Goal: Task Accomplishment & Management: Complete application form

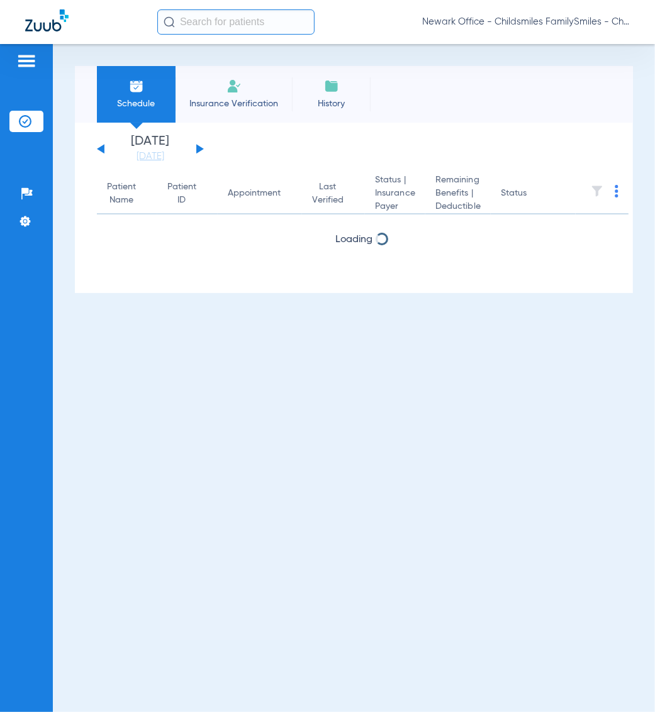
click at [575, 25] on span "Newark Office - Childsmiles FamilySmiles - ChildSmiles Spec LLC - [GEOGRAPHIC_D…" at bounding box center [526, 22] width 208 height 13
click at [573, 46] on span "Account Selection" at bounding box center [583, 44] width 70 height 9
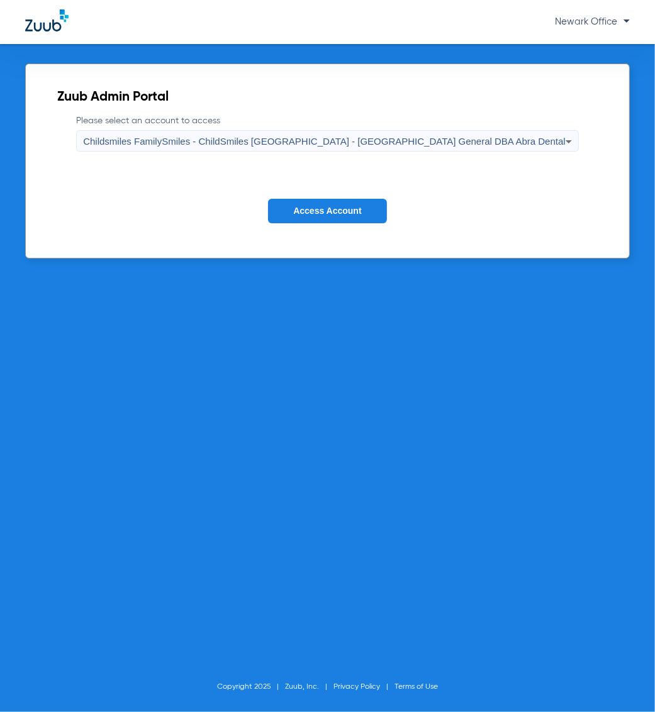
click at [394, 142] on span "Childsmiles FamilySmiles - ChildSmiles [GEOGRAPHIC_DATA] - [GEOGRAPHIC_DATA] Ge…" at bounding box center [324, 141] width 483 height 11
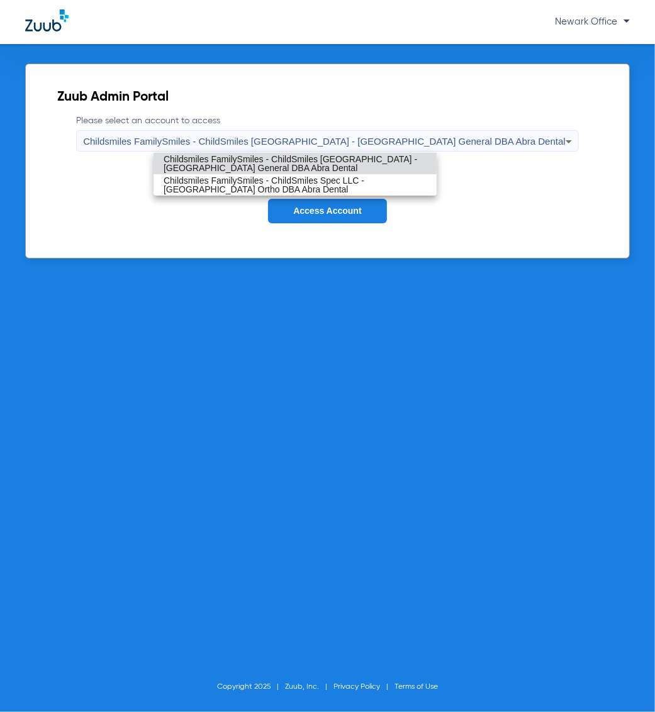
click at [354, 164] on span "Childsmiles FamilySmiles - ChildSmiles [GEOGRAPHIC_DATA] - [GEOGRAPHIC_DATA] Ge…" at bounding box center [295, 164] width 263 height 18
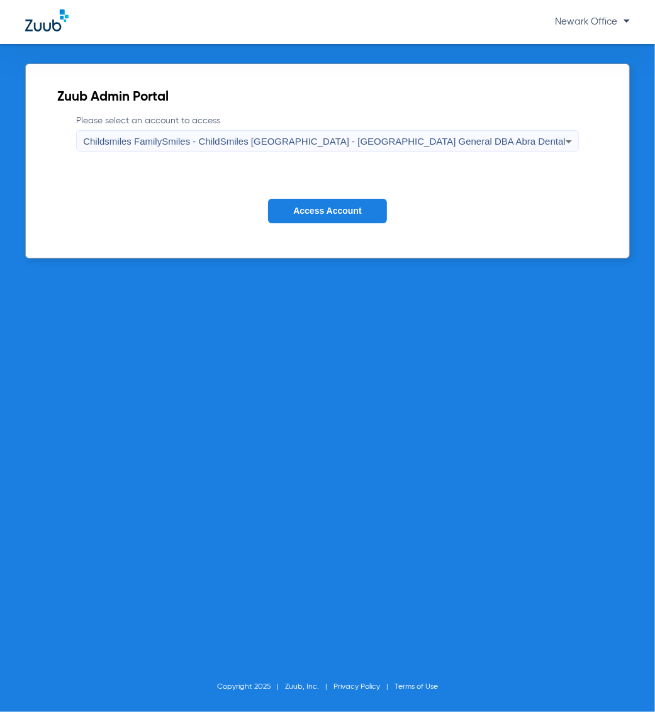
click at [324, 210] on span "Access Account" at bounding box center [327, 211] width 68 height 10
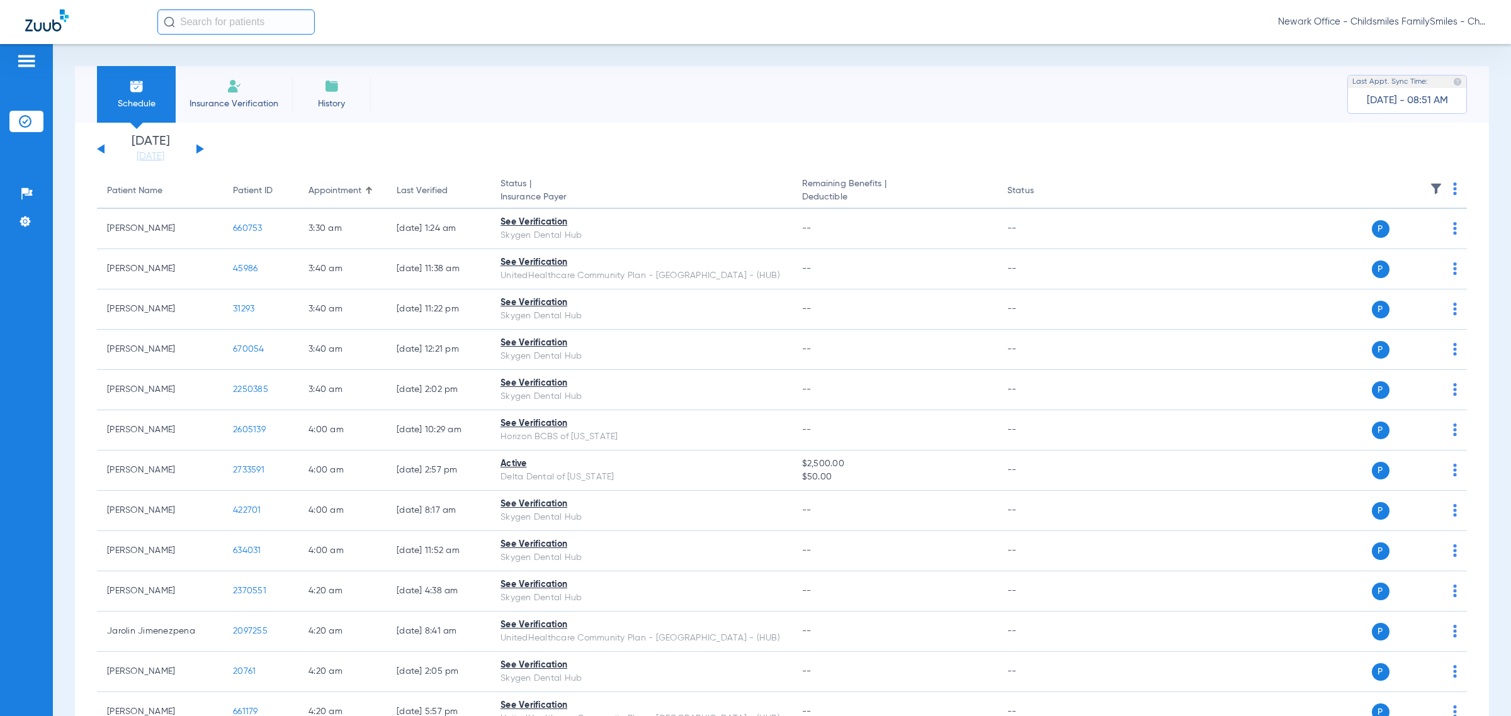
drag, startPoint x: 1426, startPoint y: 184, endPoint x: 323, endPoint y: 104, distance: 1106.2
click at [655, 184] on img at bounding box center [1435, 189] width 13 height 13
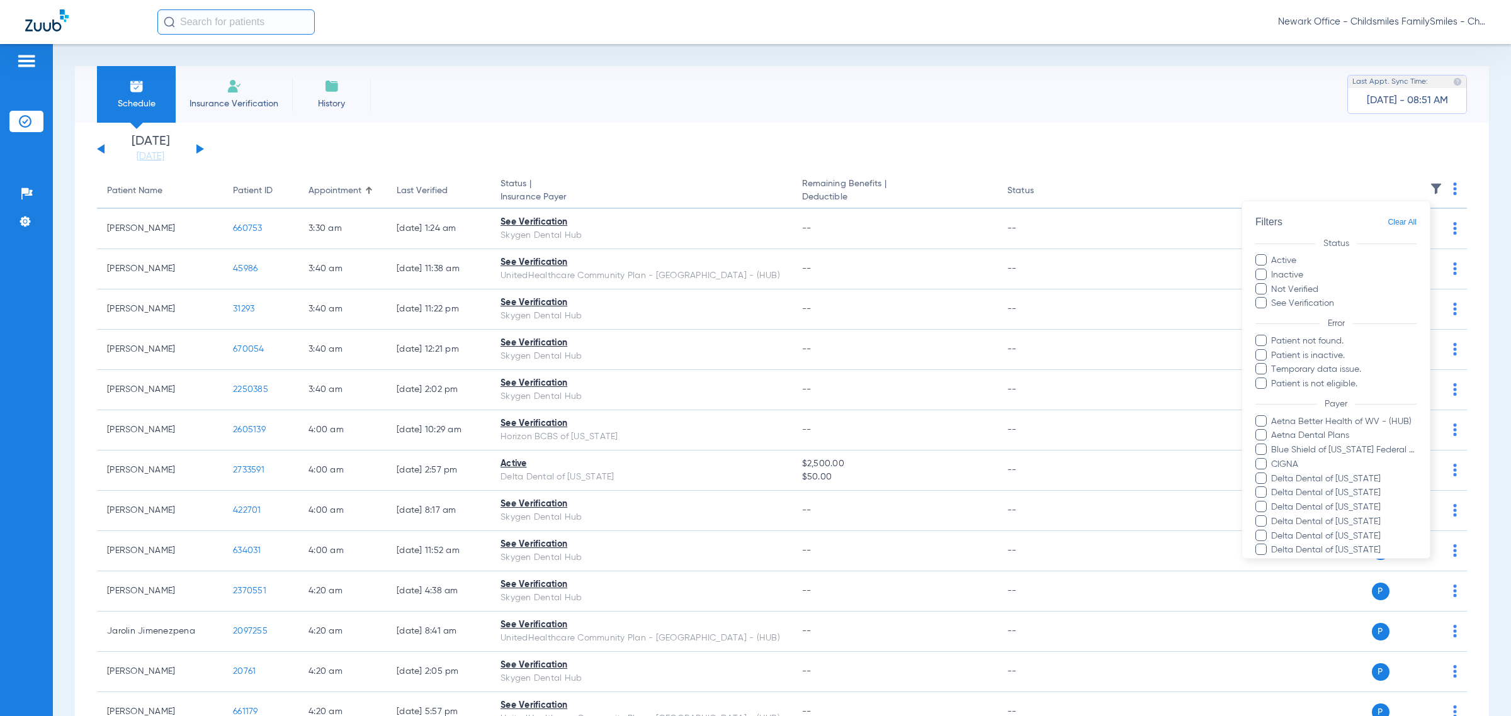
click at [315, 133] on div at bounding box center [755, 358] width 1511 height 716
click at [198, 146] on button at bounding box center [200, 148] width 8 height 9
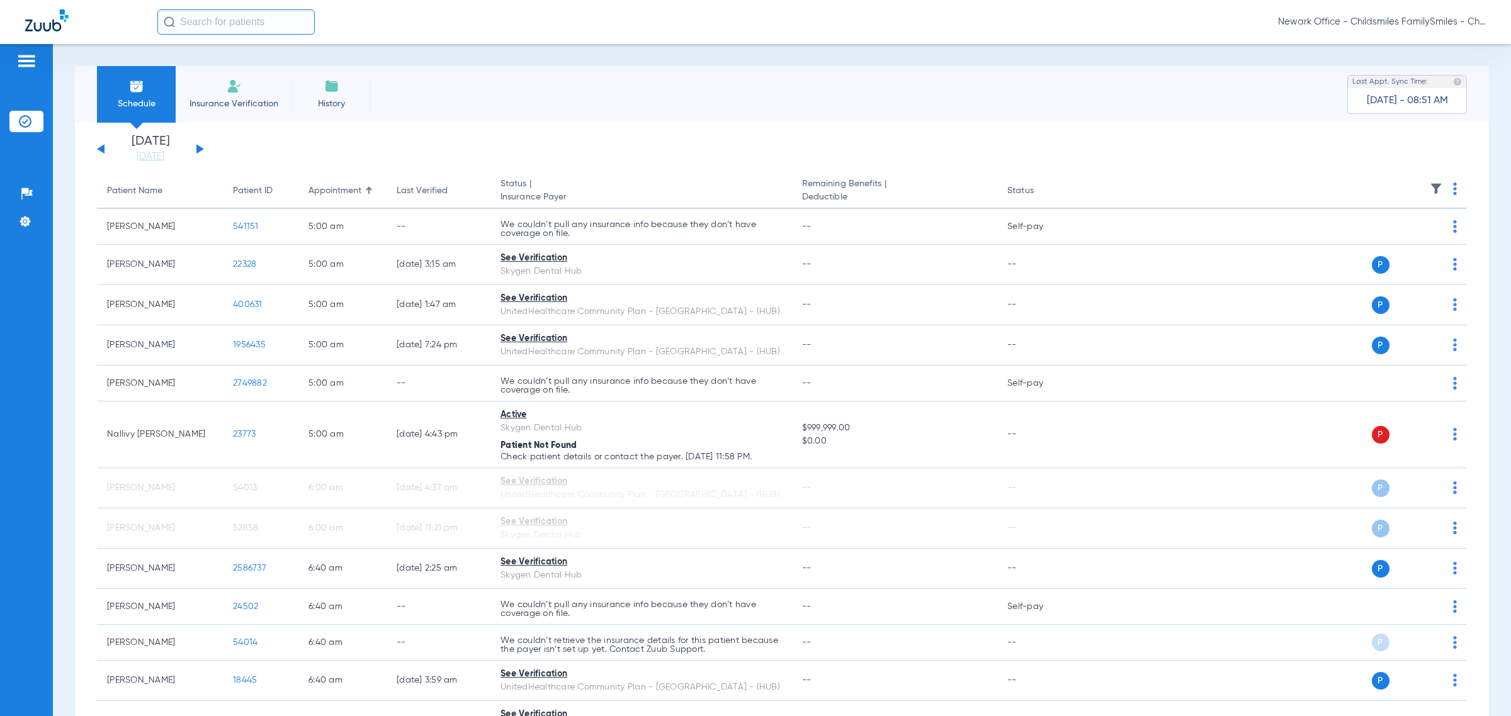
click at [427, 181] on th "Last Verified" at bounding box center [438, 191] width 104 height 35
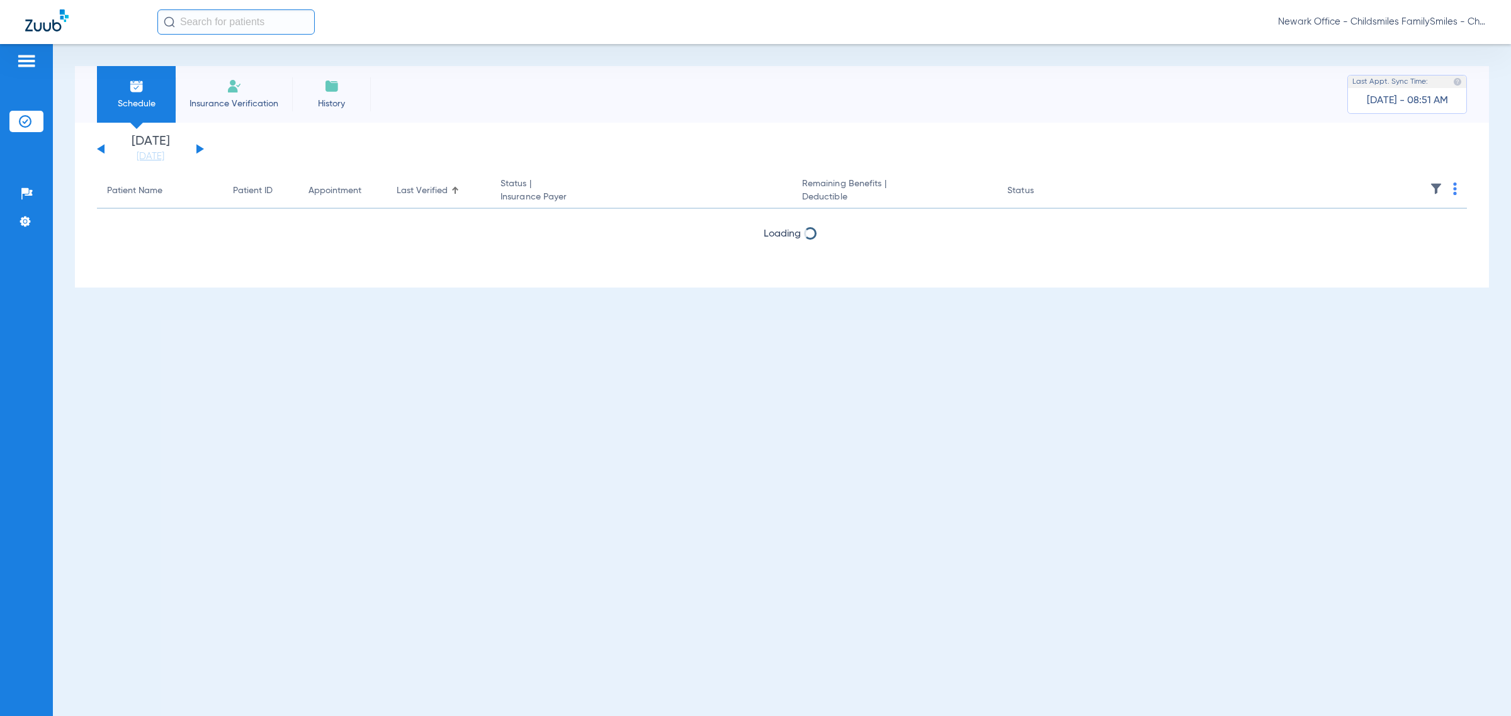
click at [424, 195] on div "Last Verified" at bounding box center [422, 190] width 51 height 13
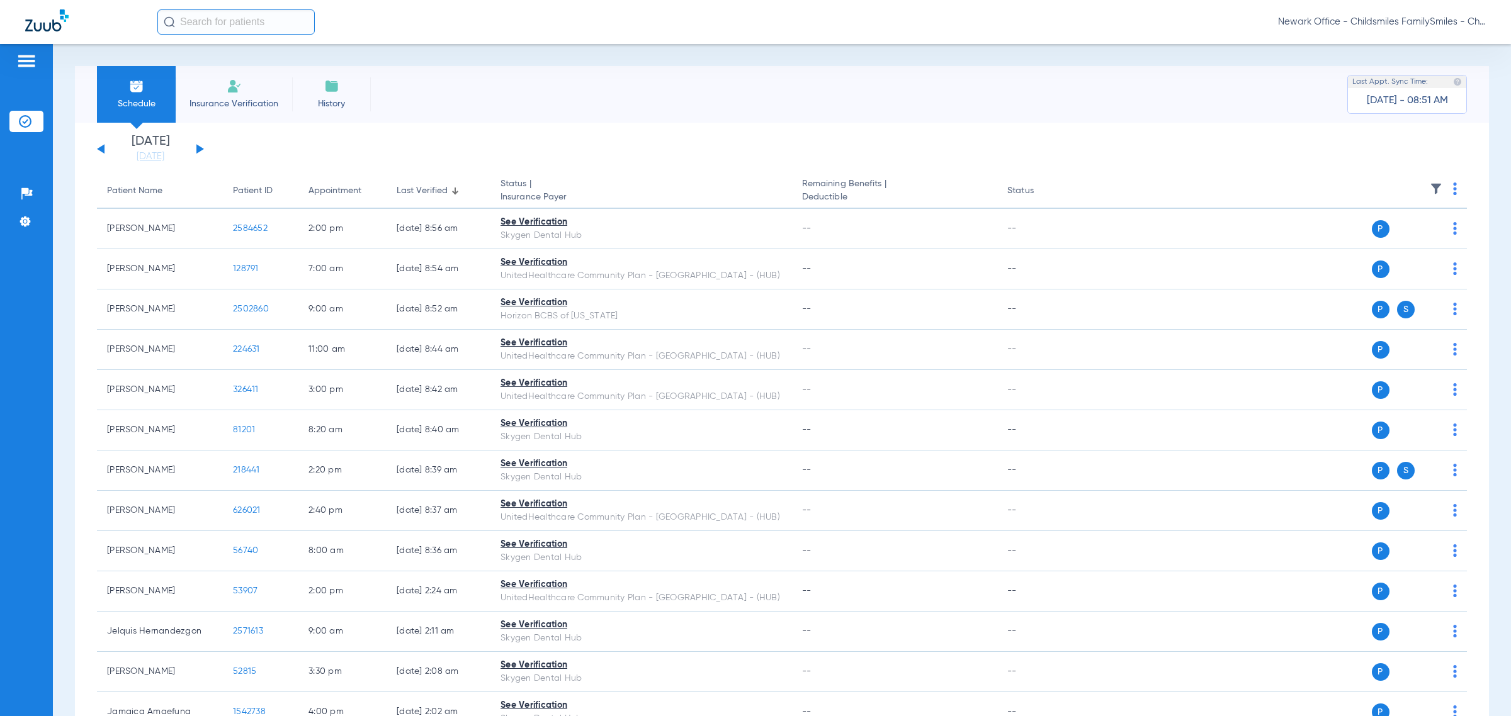
click at [458, 190] on div at bounding box center [455, 191] width 8 height 8
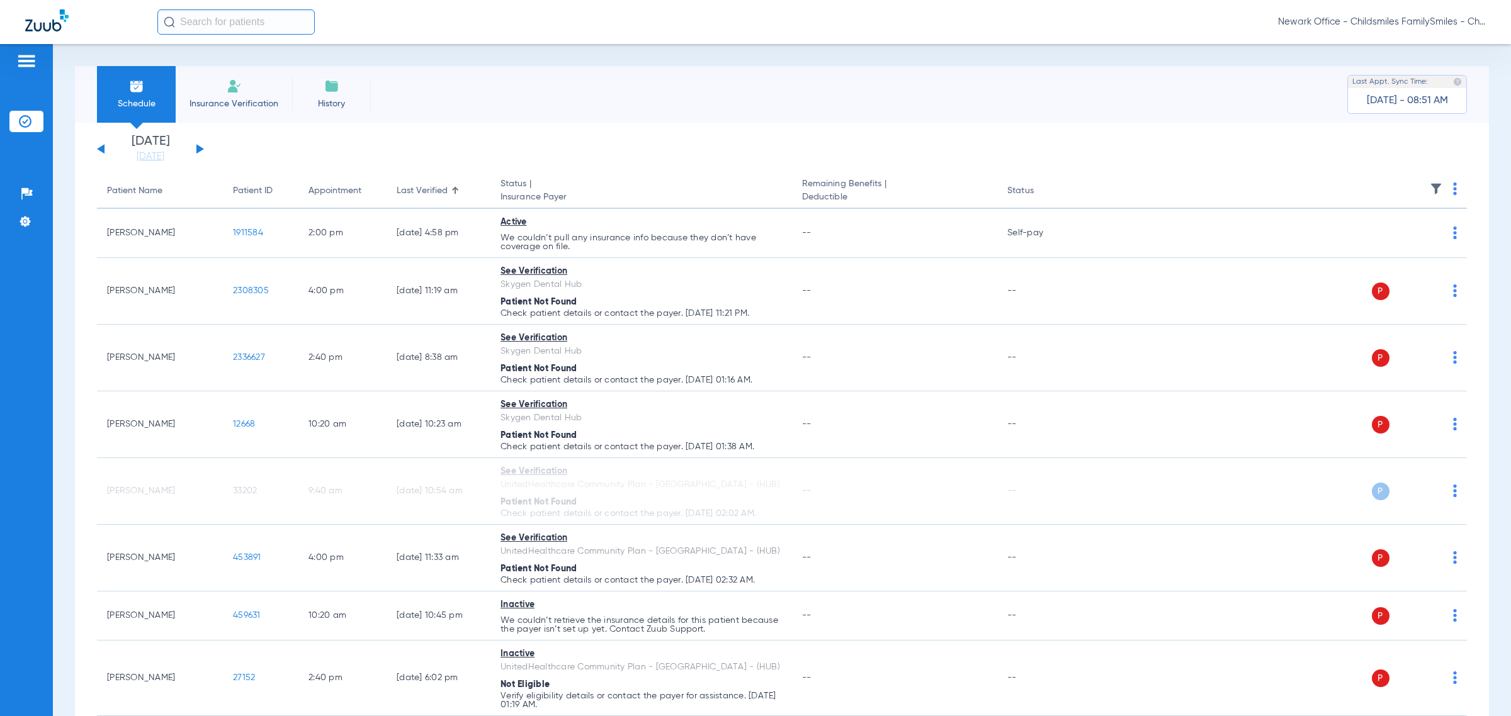
click at [655, 186] on img at bounding box center [1435, 189] width 13 height 13
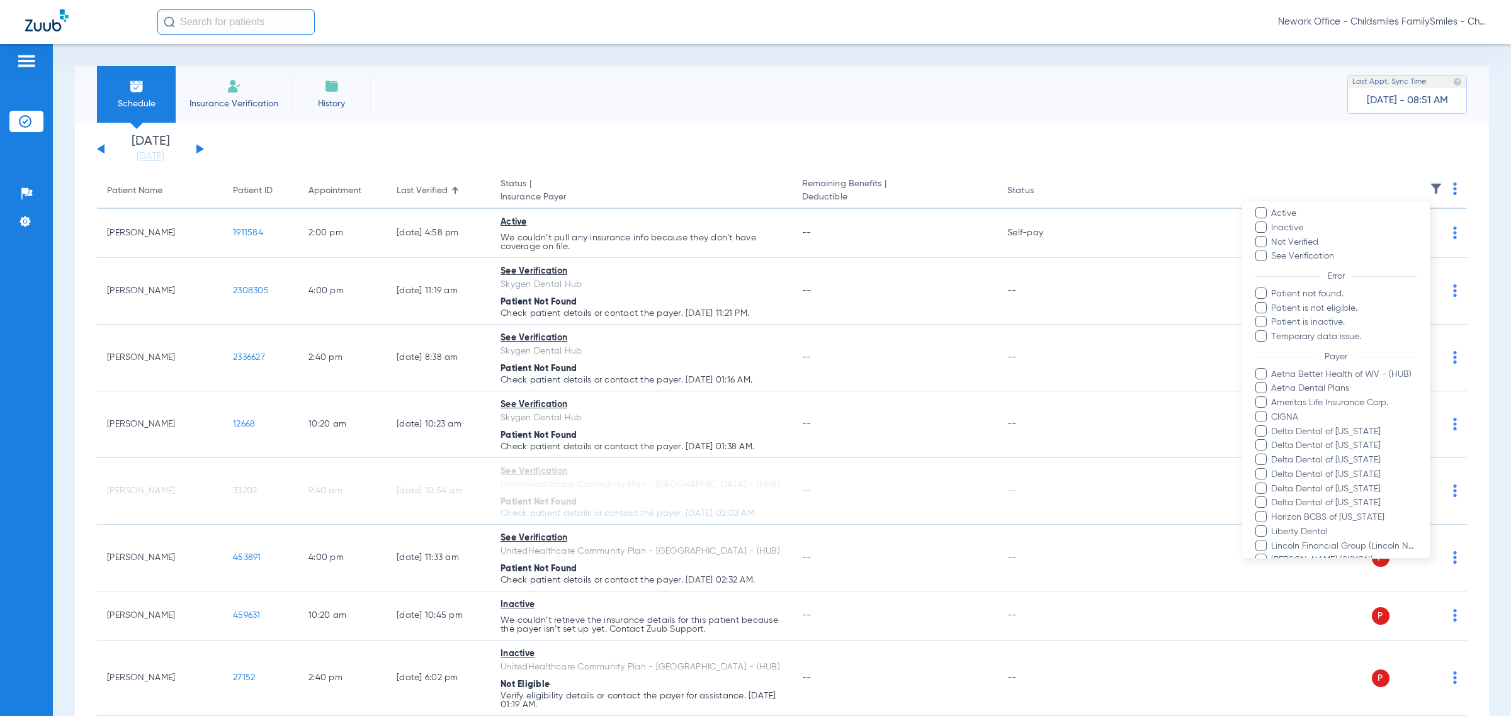
scroll to position [157, 0]
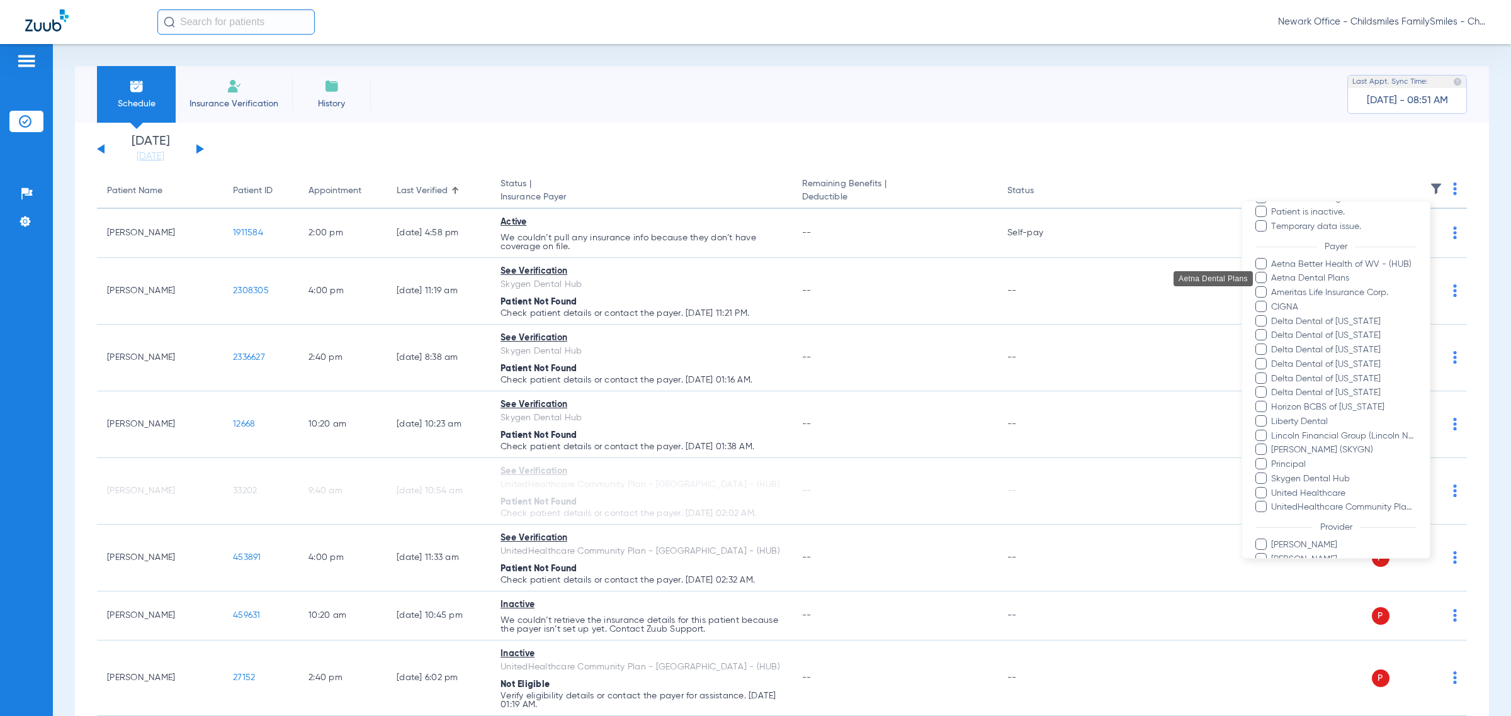
click at [655, 278] on span "Aetna Dental Plans" at bounding box center [1343, 278] width 146 height 13
click at [655, 287] on input "Aetna Dental Plans" at bounding box center [1273, 287] width 0 height 0
click at [655, 293] on span "Ameritas Life Insurance Corp." at bounding box center [1343, 292] width 146 height 13
click at [655, 301] on input "Ameritas Life Insurance Corp." at bounding box center [1273, 301] width 0 height 0
click at [655, 303] on span "CIGNA" at bounding box center [1343, 307] width 146 height 13
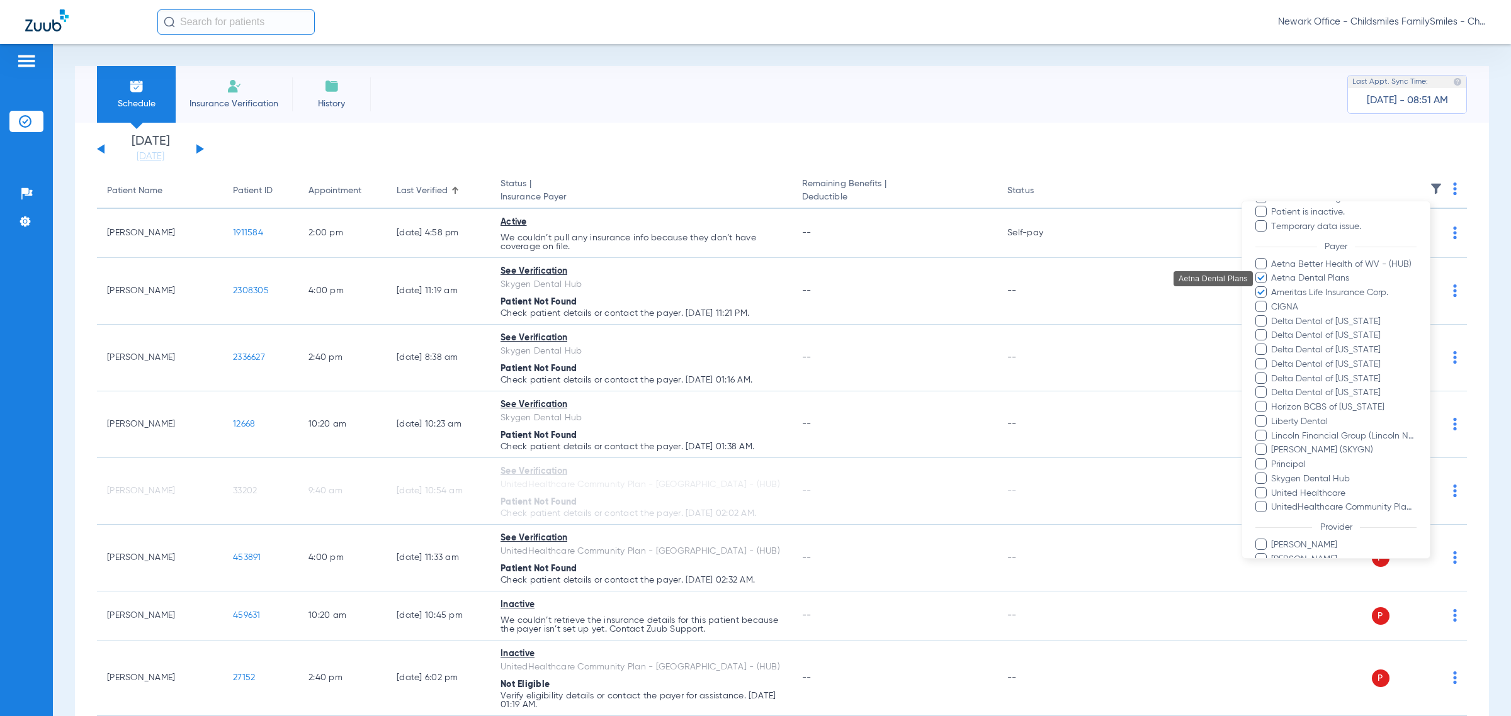
click at [655, 316] on input "CIGNA" at bounding box center [1273, 316] width 0 height 0
click at [655, 316] on span "Delta Dental of [US_STATE]" at bounding box center [1343, 321] width 146 height 13
click at [655, 330] on input "Delta Dental of [US_STATE]" at bounding box center [1273, 330] width 0 height 0
click at [655, 337] on span "Delta Dental of [US_STATE]" at bounding box center [1343, 335] width 146 height 13
click at [655, 344] on input "Delta Dental of [US_STATE]" at bounding box center [1273, 344] width 0 height 0
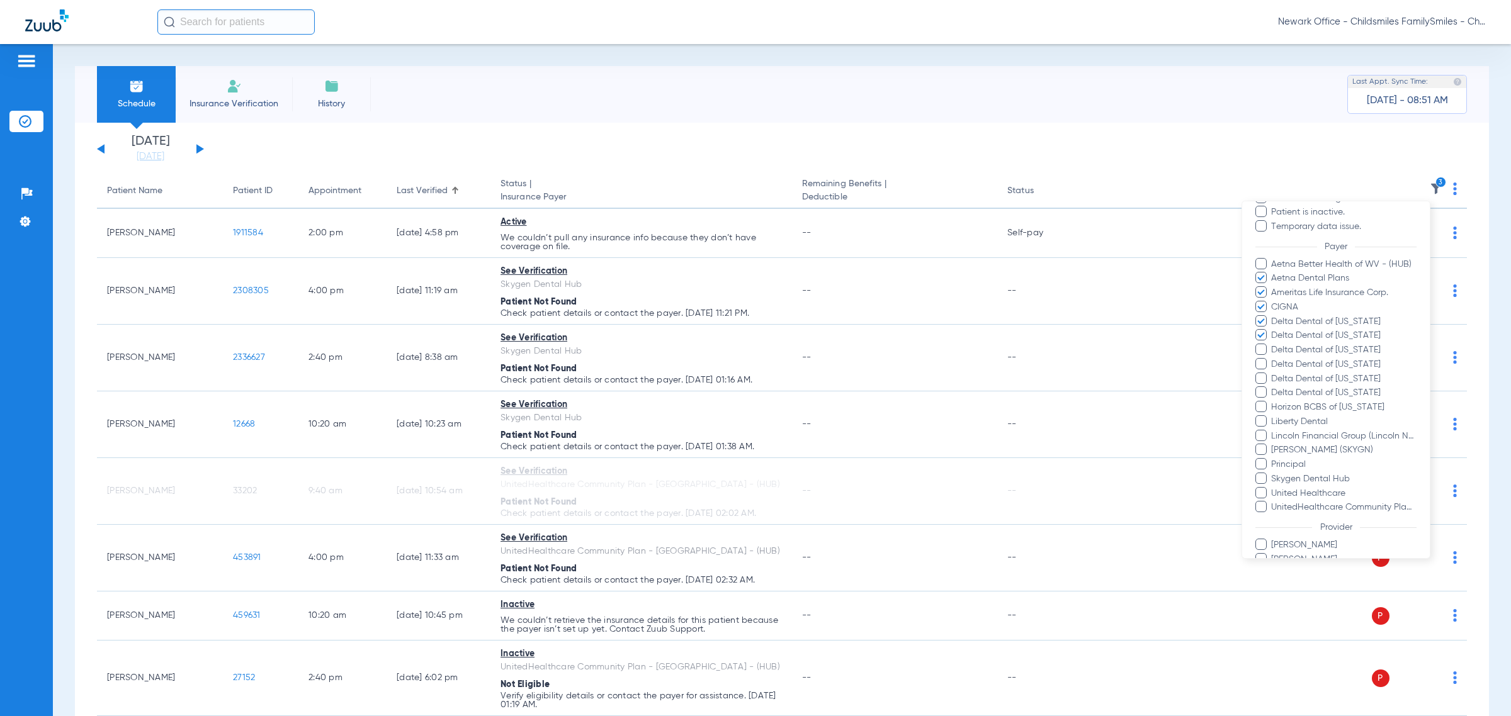
click at [655, 348] on span "Delta Dental of [US_STATE]" at bounding box center [1343, 350] width 146 height 13
click at [655, 359] on input "Delta Dental of [US_STATE]" at bounding box center [1273, 359] width 0 height 0
click at [655, 364] on span "Delta Dental of [US_STATE]" at bounding box center [1343, 364] width 146 height 13
click at [655, 373] on input "Delta Dental of [US_STATE]" at bounding box center [1273, 373] width 0 height 0
click at [655, 376] on span "Delta Dental of [US_STATE]" at bounding box center [1343, 379] width 146 height 13
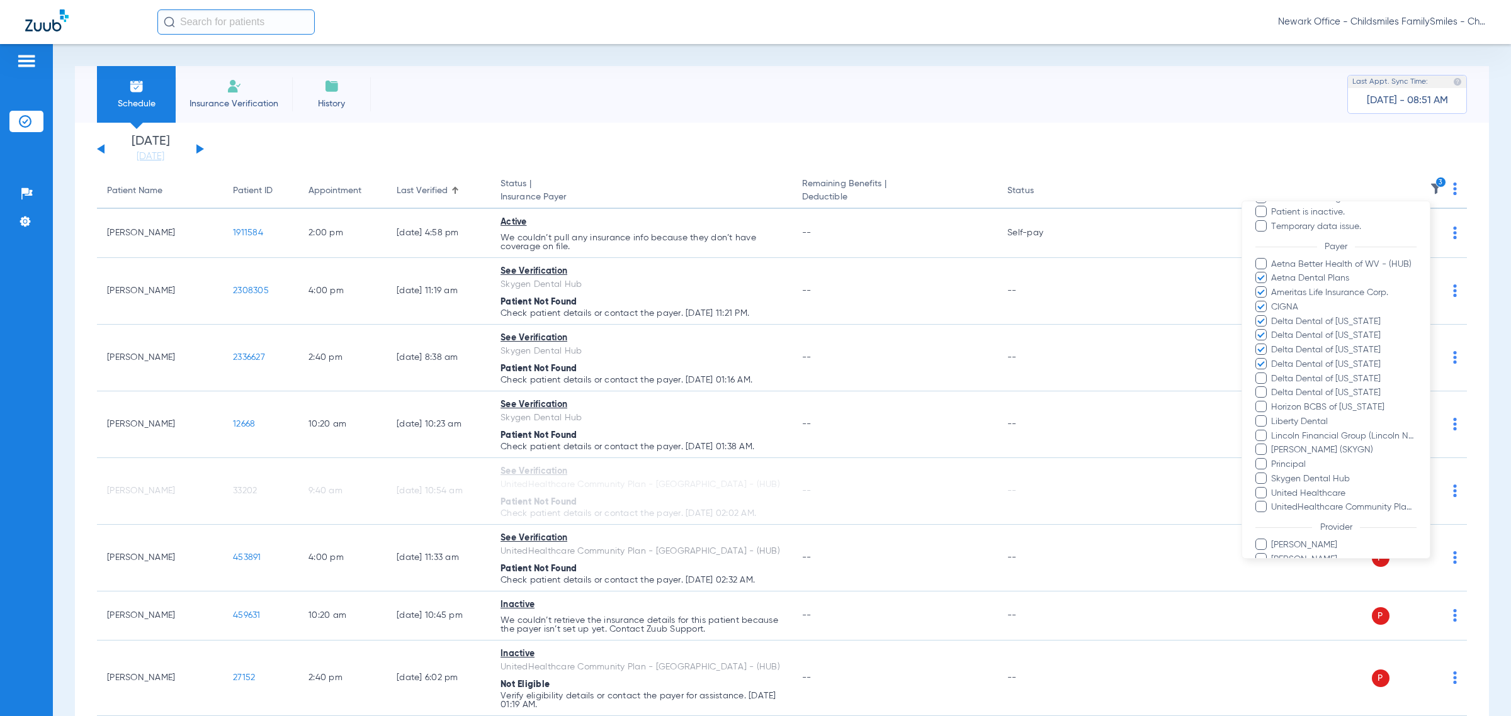
click at [655, 388] on input "Delta Dental of [US_STATE]" at bounding box center [1273, 388] width 0 height 0
click at [655, 391] on span "Delta Dental of [US_STATE]" at bounding box center [1343, 392] width 146 height 13
click at [655, 402] on input "Delta Dental of [US_STATE]" at bounding box center [1273, 402] width 0 height 0
click at [655, 404] on span "Horizon BCBS of [US_STATE]" at bounding box center [1343, 407] width 146 height 13
click at [655, 416] on input "Horizon BCBS of [US_STATE]" at bounding box center [1273, 416] width 0 height 0
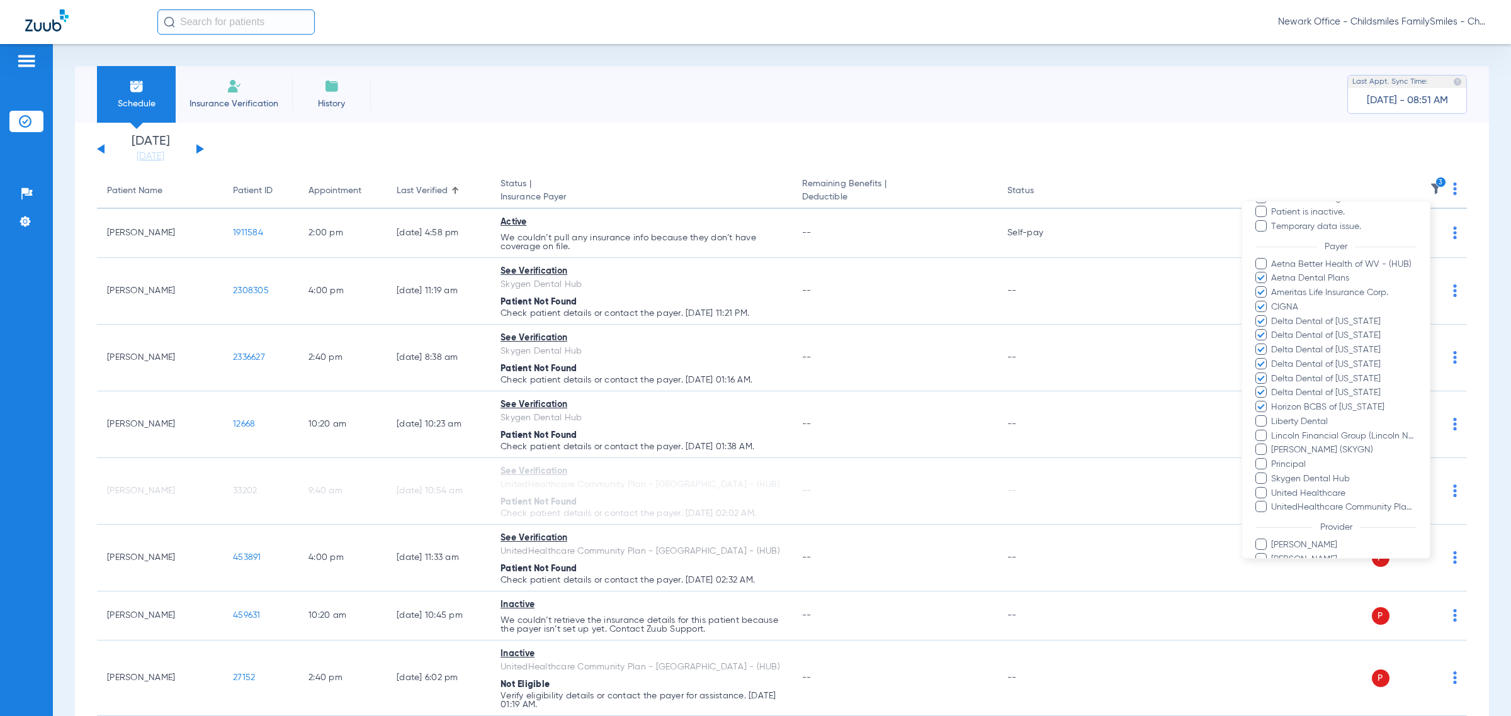
click at [655, 435] on span "Lincoln Financial Group (Lincoln National Life)" at bounding box center [1343, 436] width 146 height 13
click at [655, 445] on input "Lincoln Financial Group (Lincoln National Life)" at bounding box center [1273, 445] width 0 height 0
click at [655, 464] on span "Principal" at bounding box center [1343, 464] width 146 height 13
click at [655, 473] on input "Principal" at bounding box center [1273, 473] width 0 height 0
click at [655, 490] on span "United Healthcare" at bounding box center [1343, 493] width 146 height 13
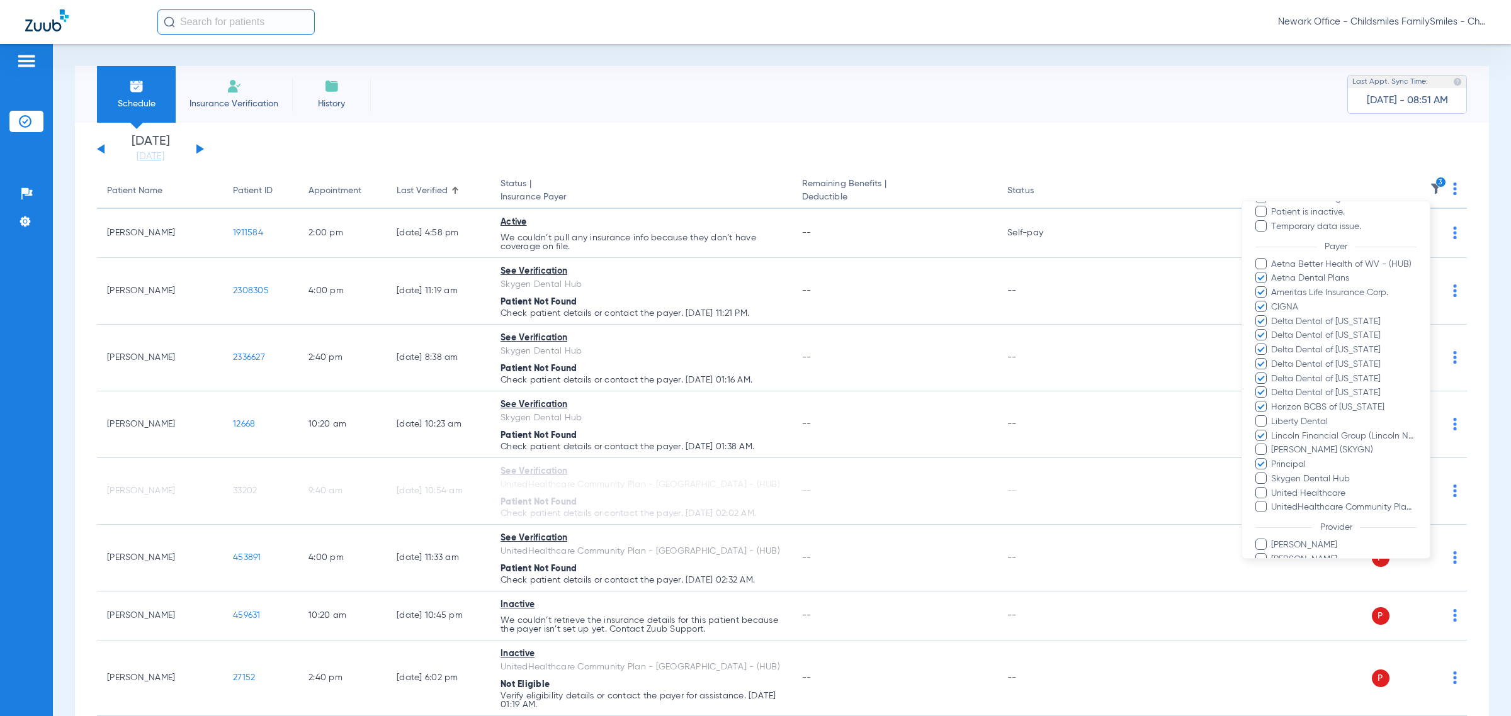
click at [655, 502] on input "United Healthcare" at bounding box center [1273, 502] width 0 height 0
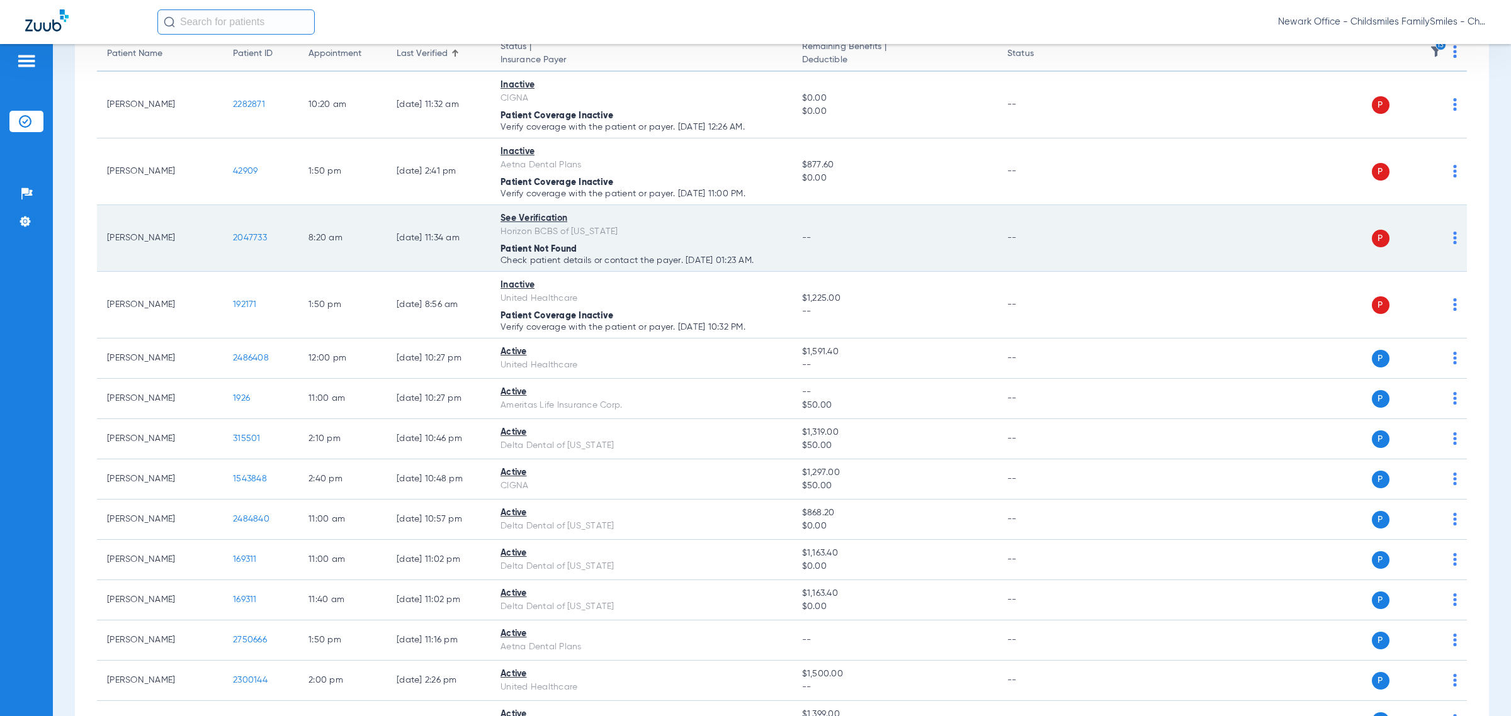
scroll to position [157, 0]
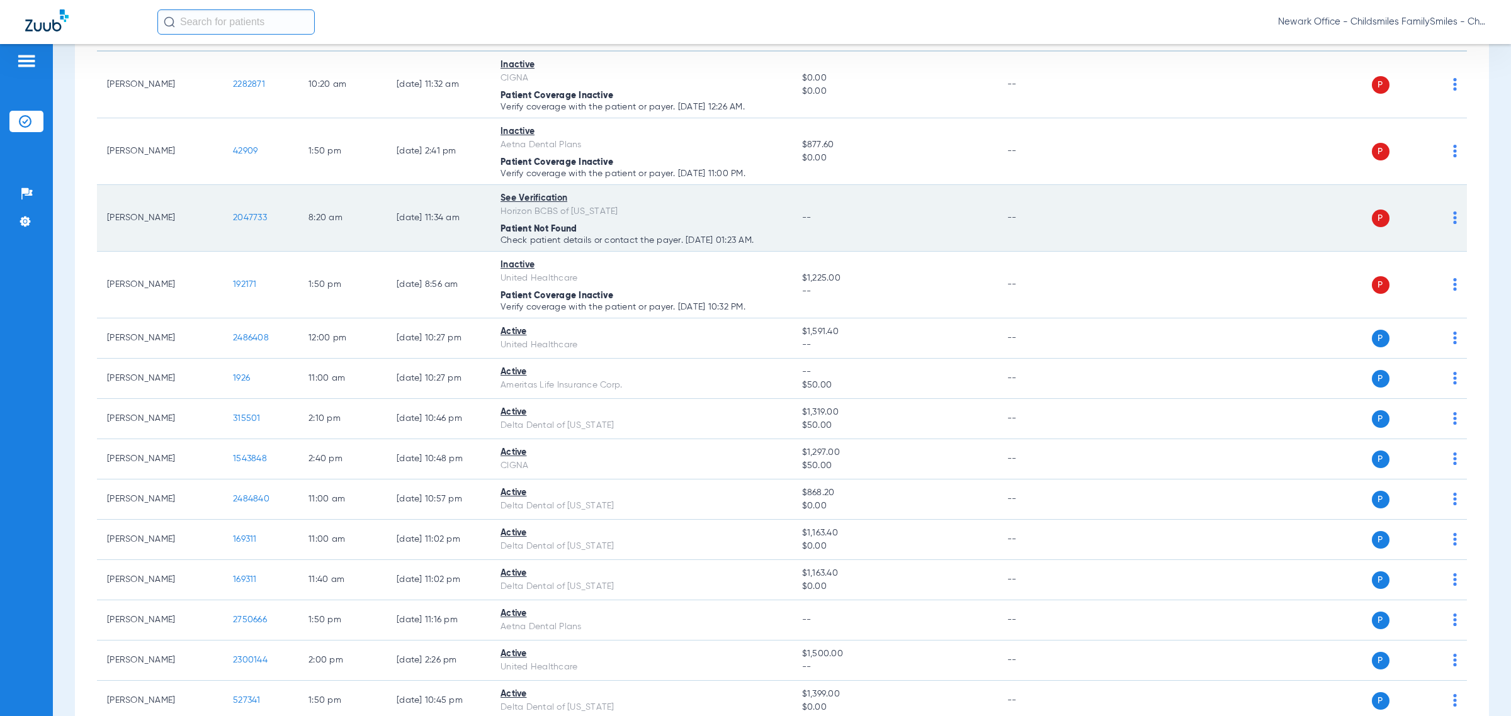
click at [655, 218] on img at bounding box center [1455, 217] width 4 height 13
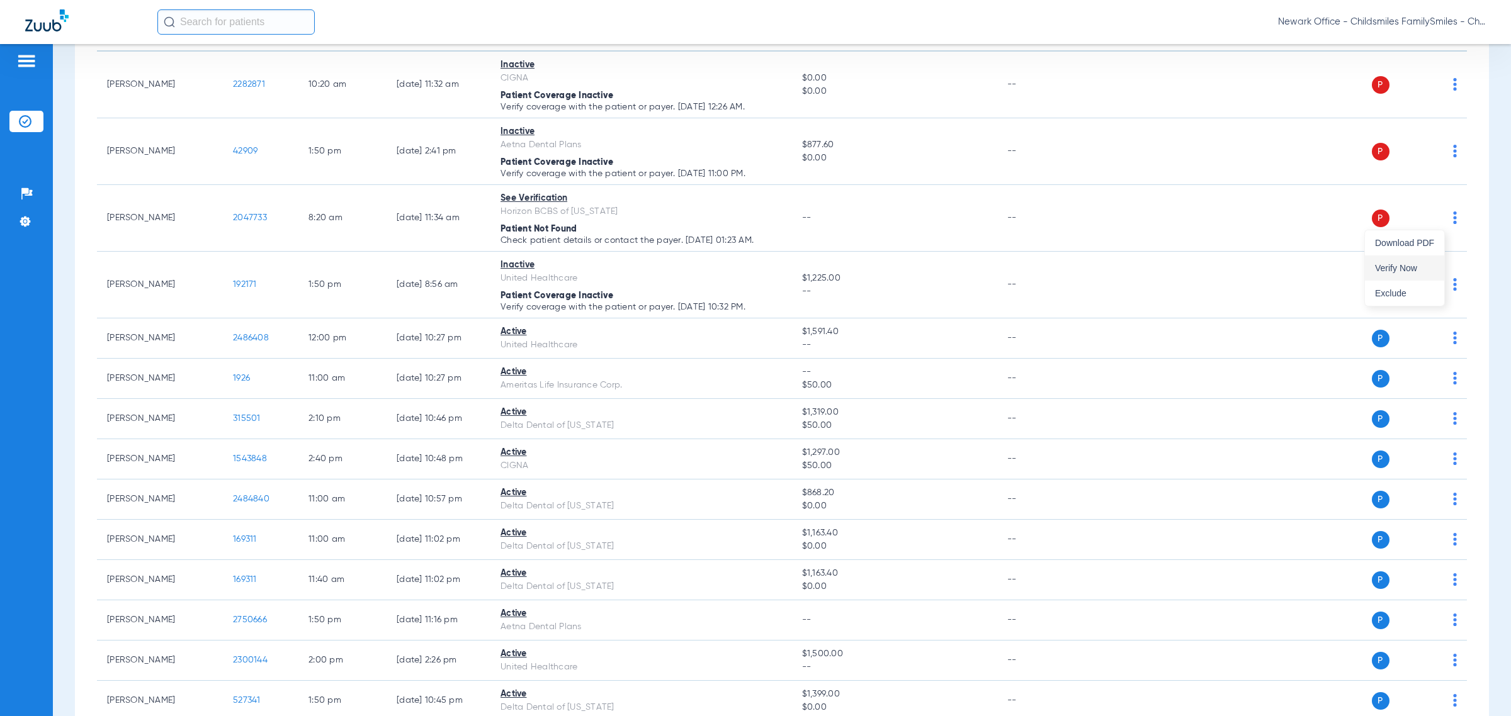
click at [655, 265] on span "Verify Now" at bounding box center [1404, 268] width 59 height 9
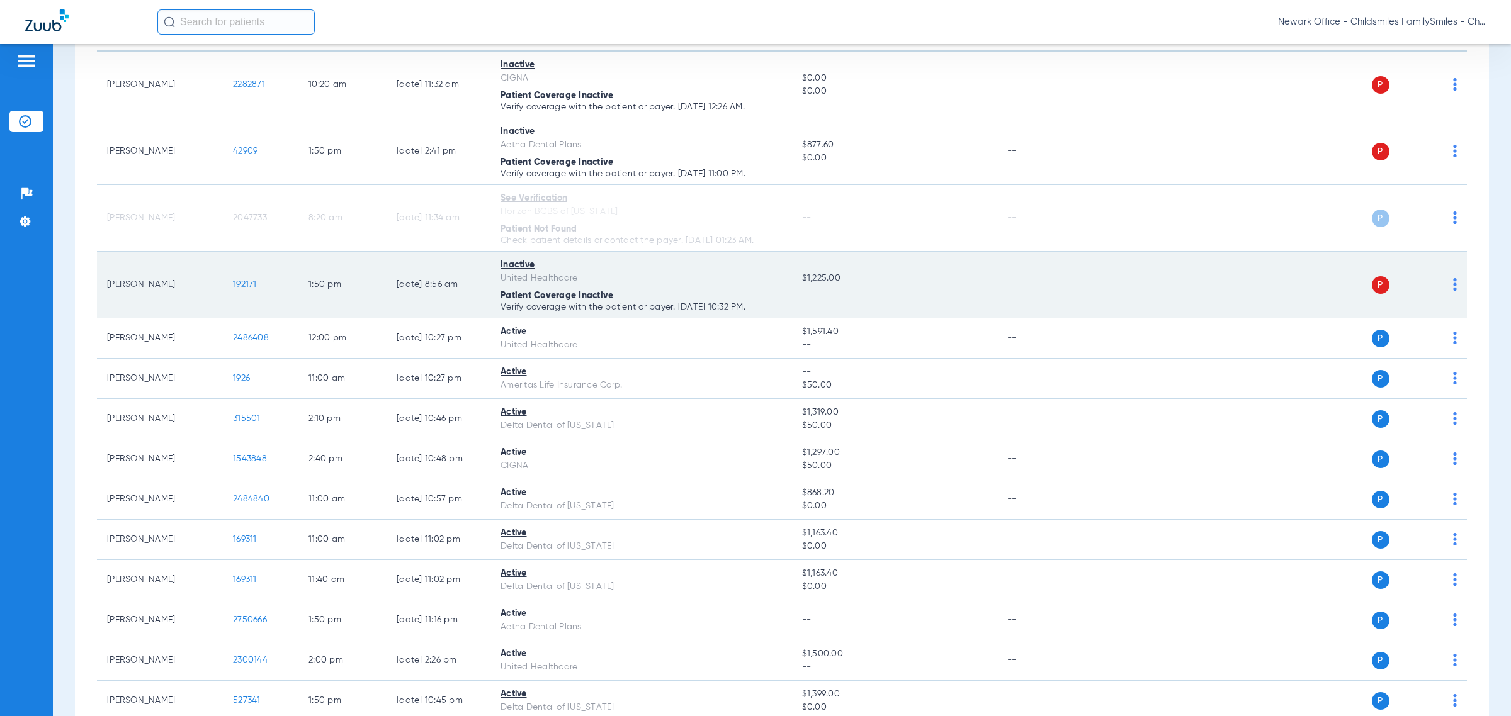
drag, startPoint x: 244, startPoint y: 305, endPoint x: 233, endPoint y: 307, distance: 11.5
click at [233, 307] on td "192171" at bounding box center [261, 285] width 76 height 67
copy span "192171"
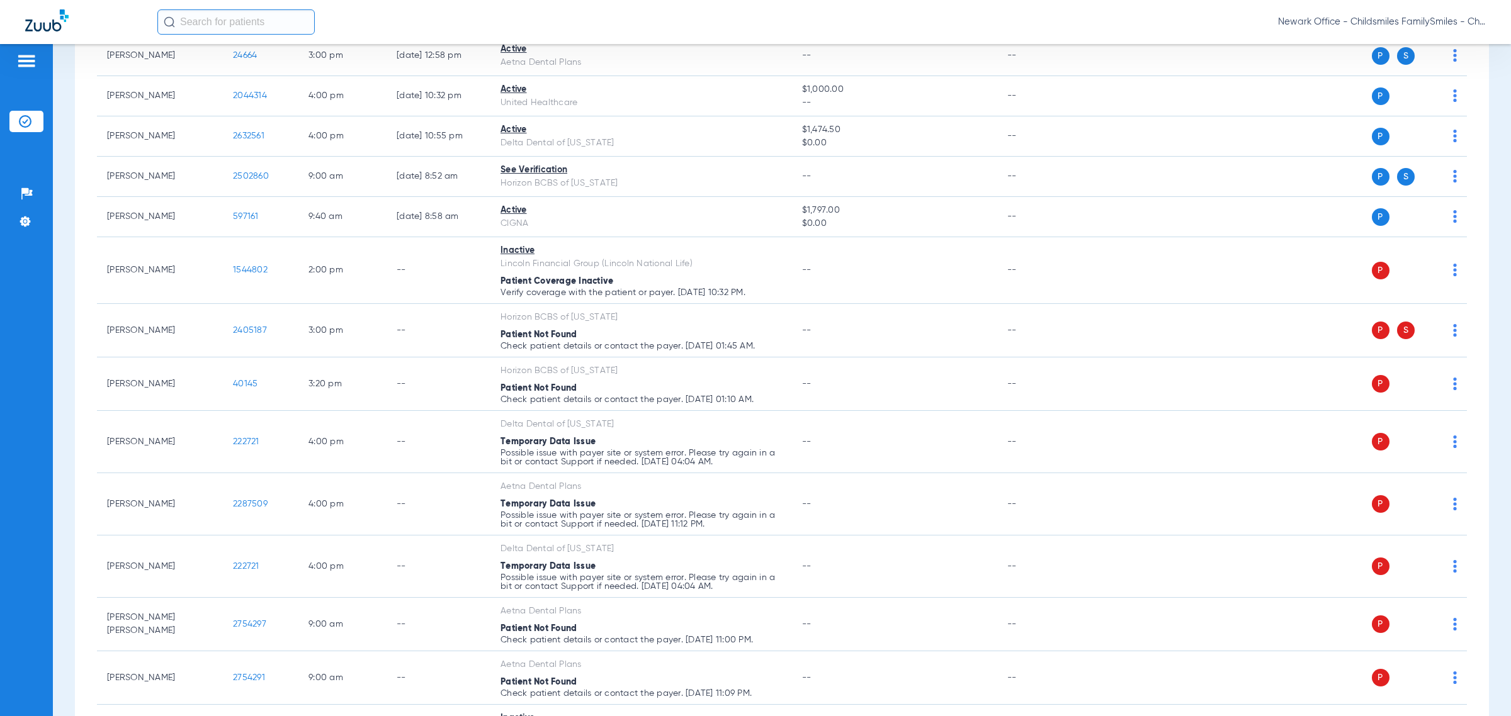
scroll to position [1337, 0]
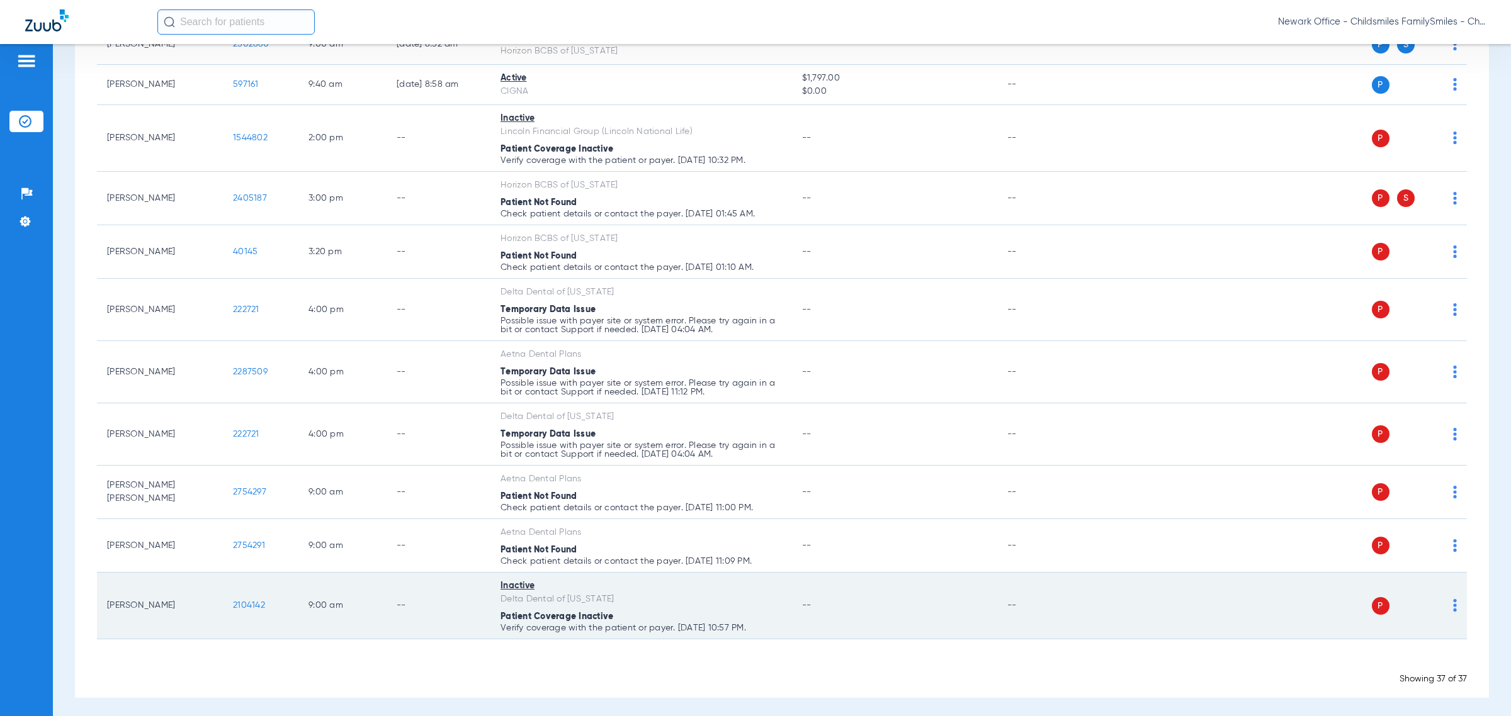
drag, startPoint x: 271, startPoint y: 616, endPoint x: 230, endPoint y: 618, distance: 41.0
click at [230, 618] on td "2104142" at bounding box center [261, 606] width 76 height 67
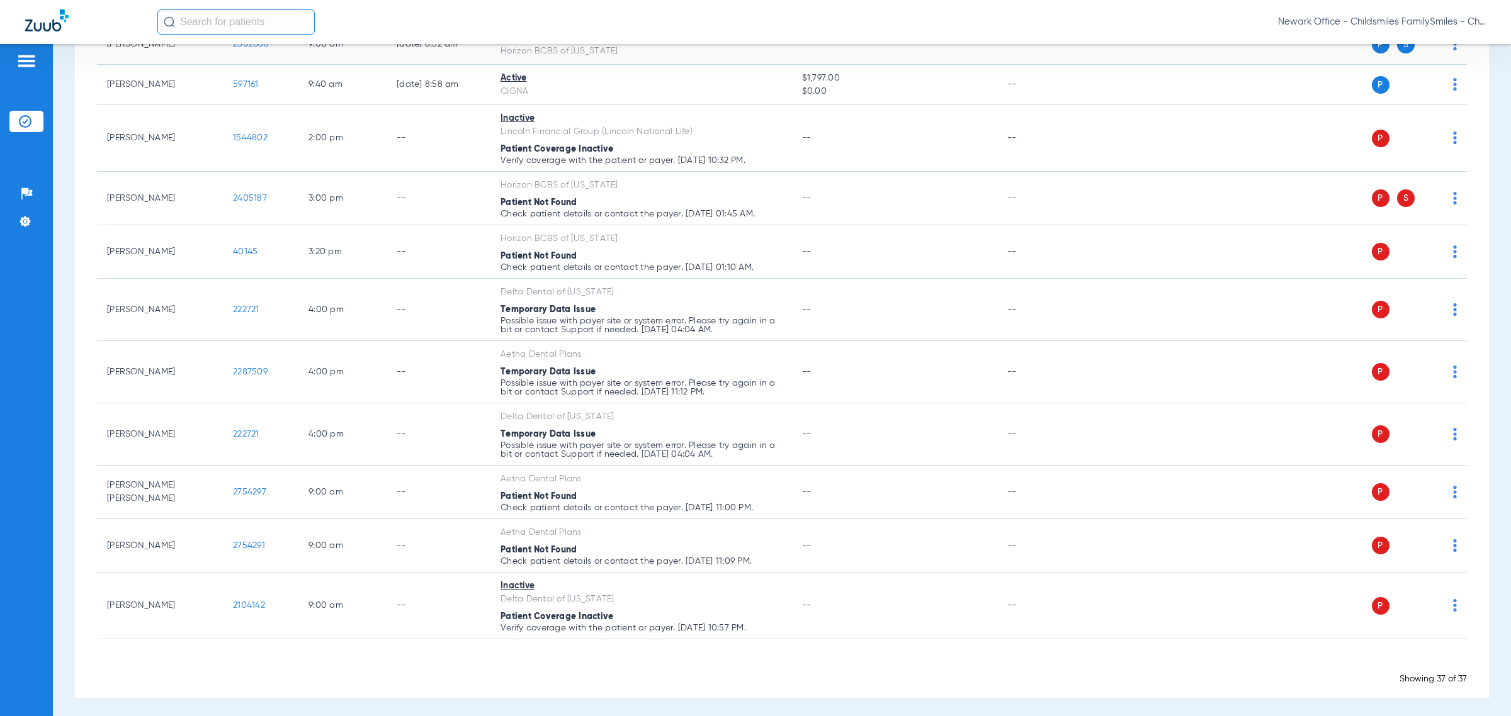
copy span "2104142"
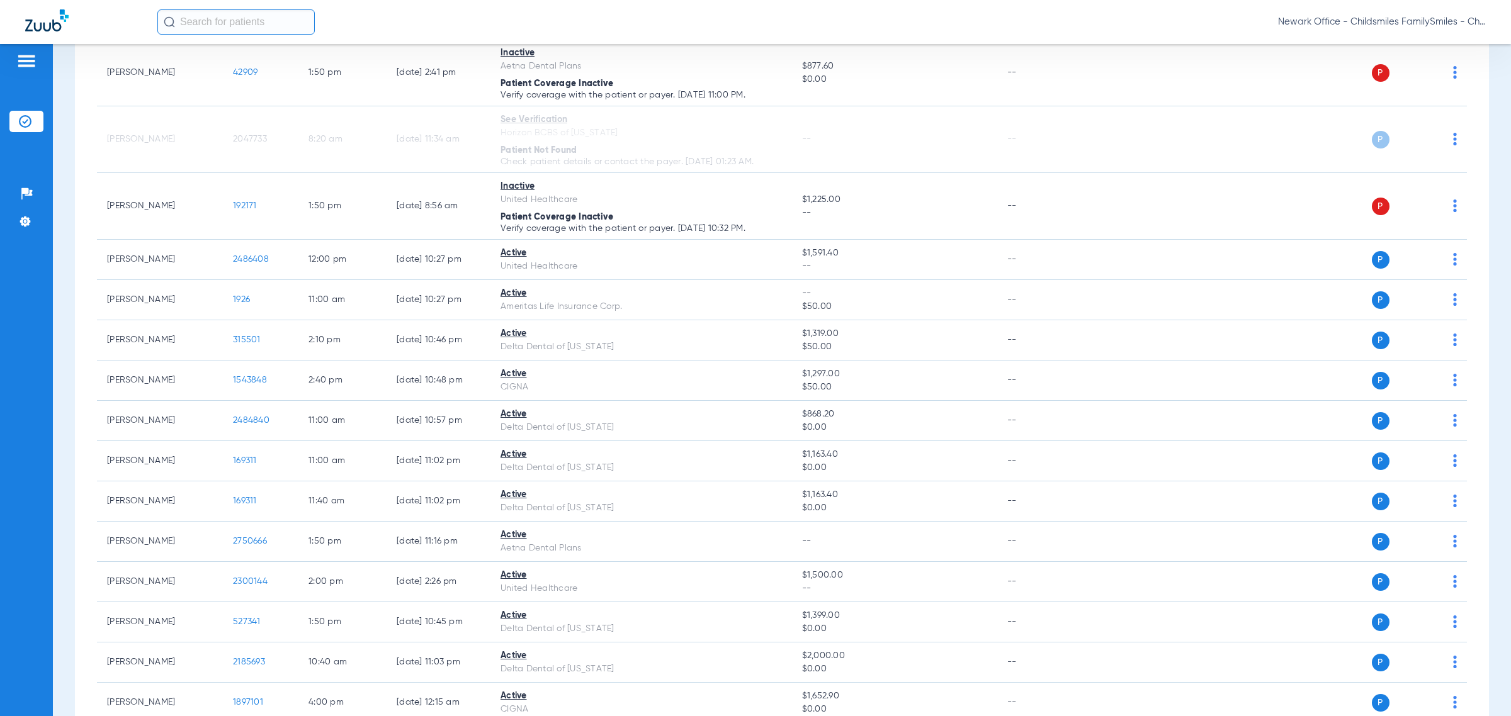
scroll to position [0, 0]
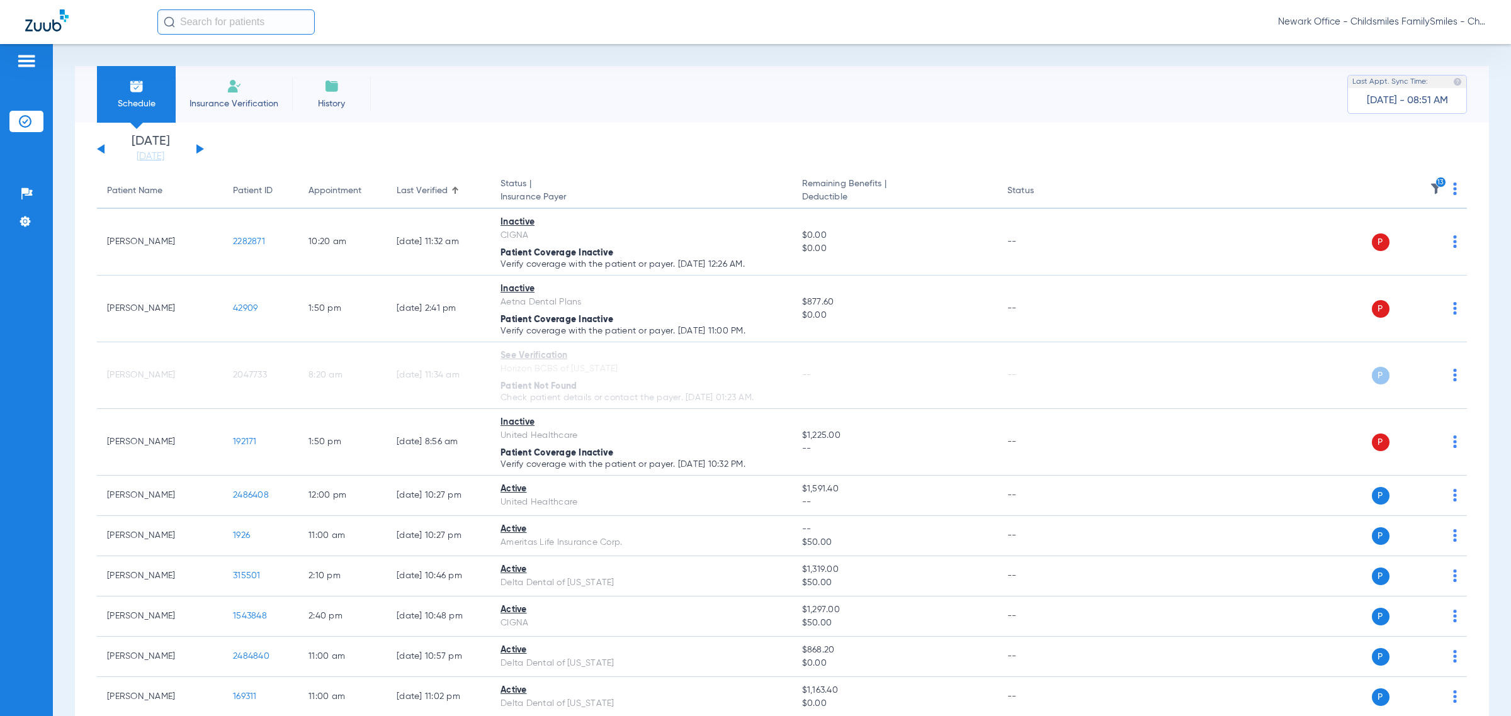
click at [199, 147] on button at bounding box center [200, 148] width 8 height 9
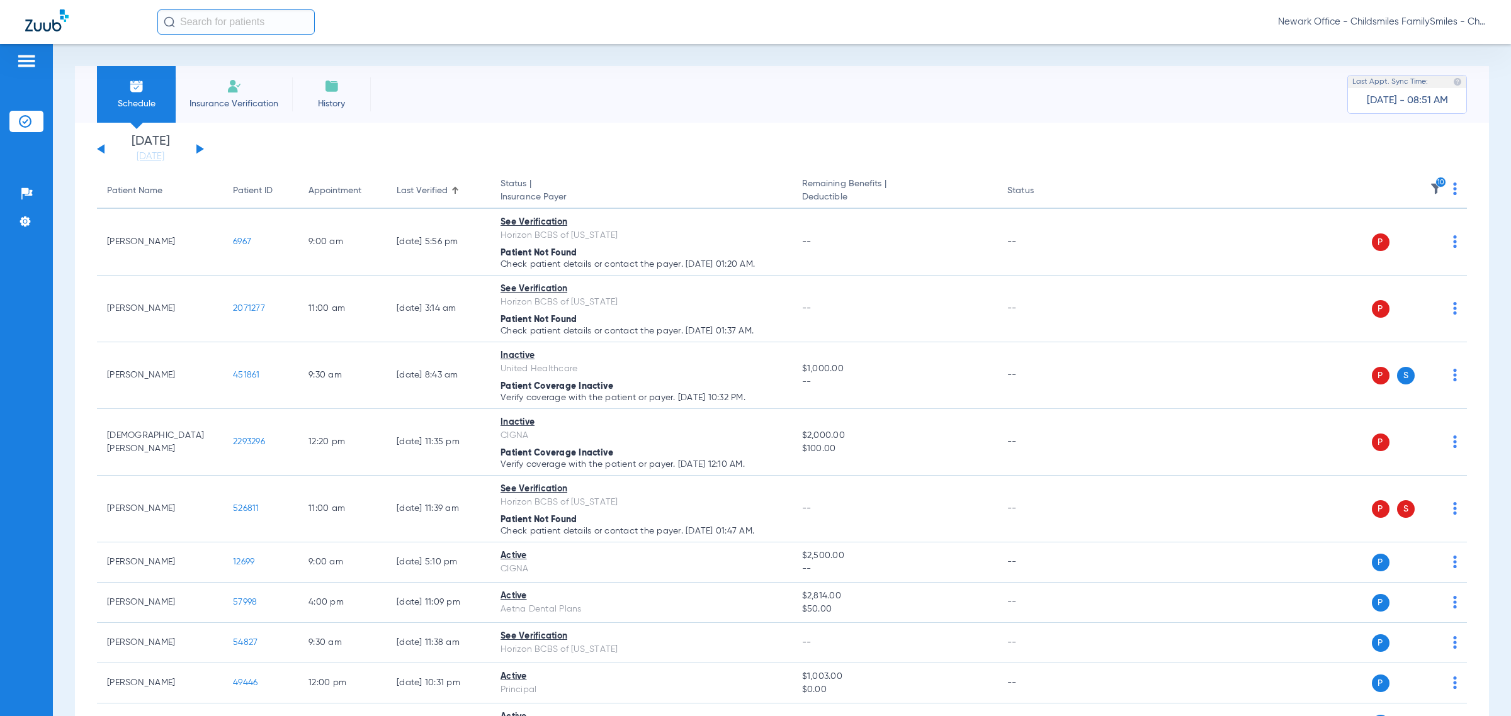
click at [655, 192] on img at bounding box center [1435, 189] width 13 height 13
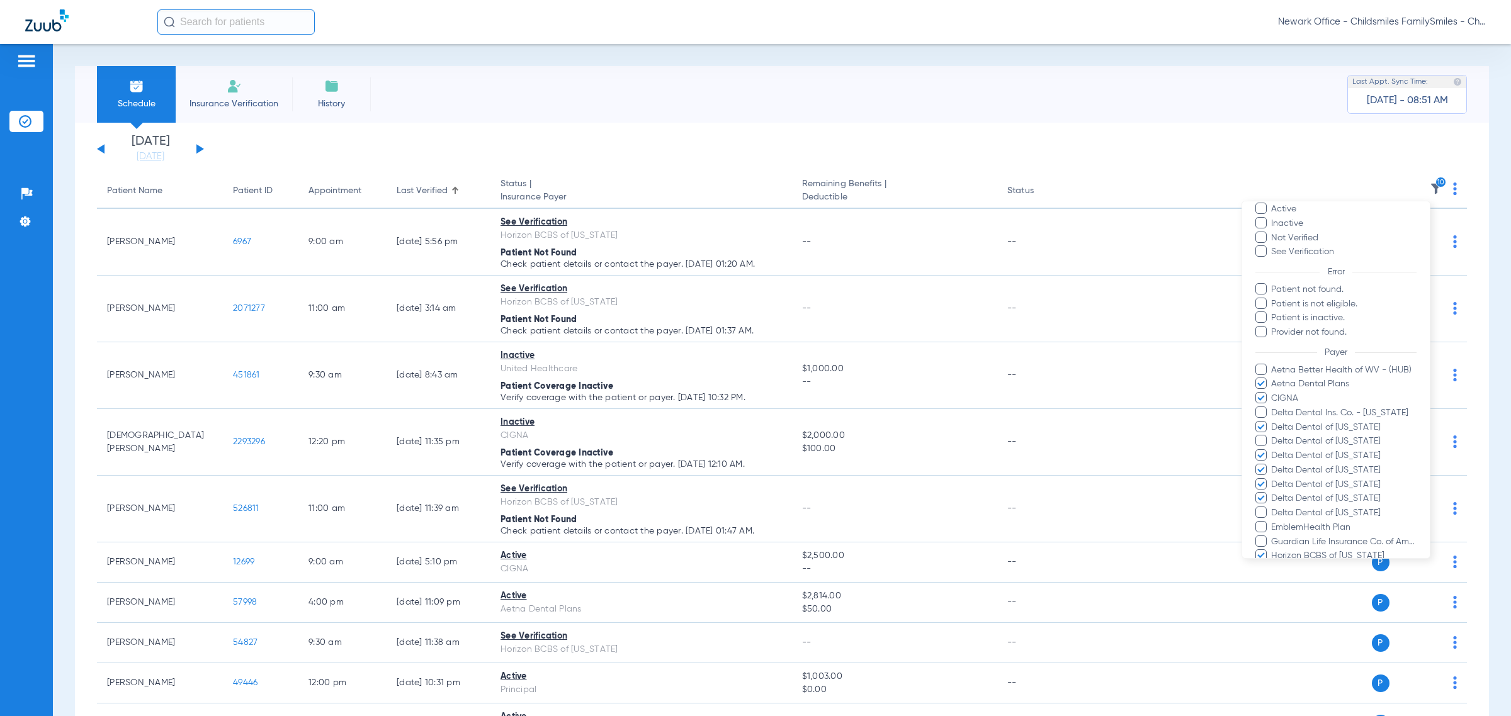
scroll to position [157, 0]
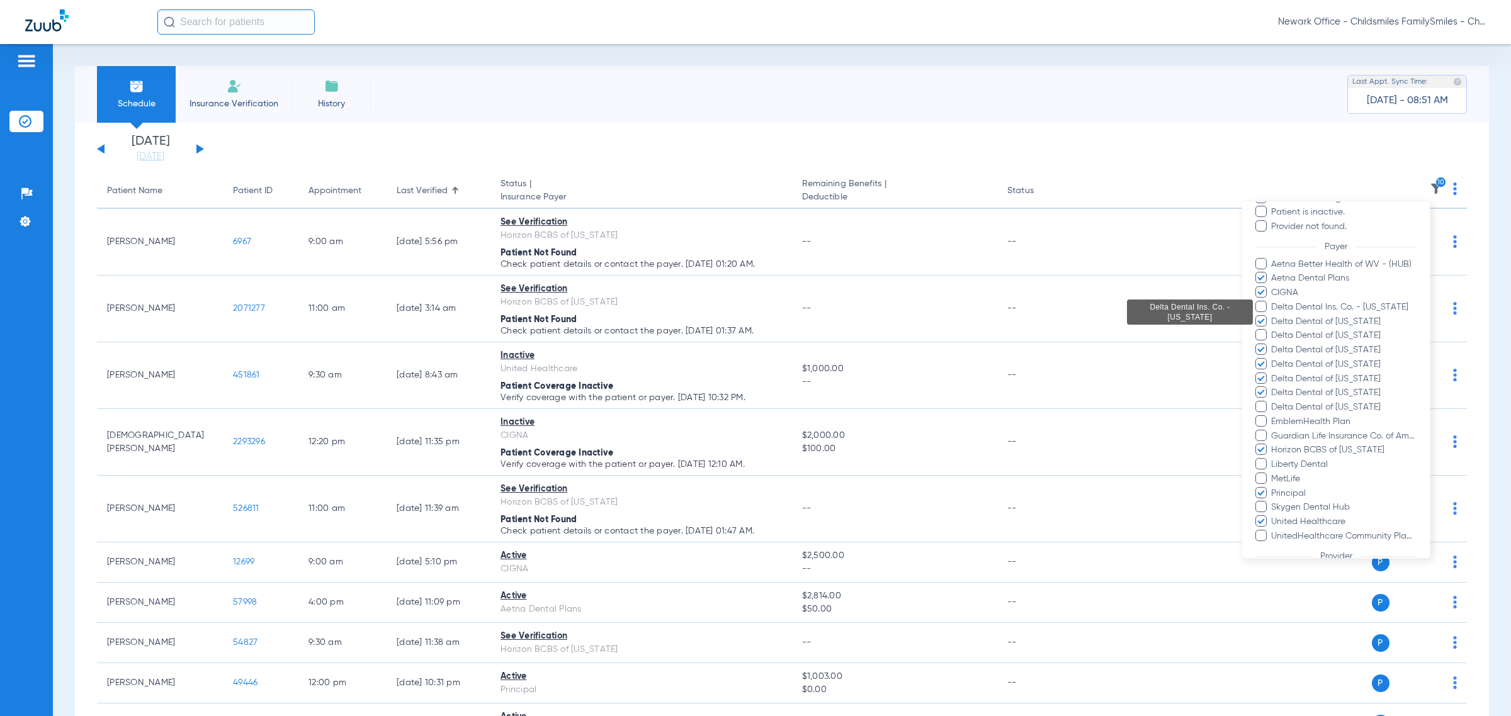
click at [655, 303] on span "Delta Dental Ins. Co. - [US_STATE]" at bounding box center [1343, 307] width 146 height 13
click at [655, 316] on input "Delta Dental Ins. Co. - [US_STATE]" at bounding box center [1273, 316] width 0 height 0
click at [655, 337] on span "Delta Dental of [US_STATE]" at bounding box center [1343, 335] width 146 height 13
click at [655, 344] on input "Delta Dental of [US_STATE]" at bounding box center [1273, 344] width 0 height 0
click at [655, 407] on span "Delta Dental of [US_STATE]" at bounding box center [1343, 407] width 146 height 13
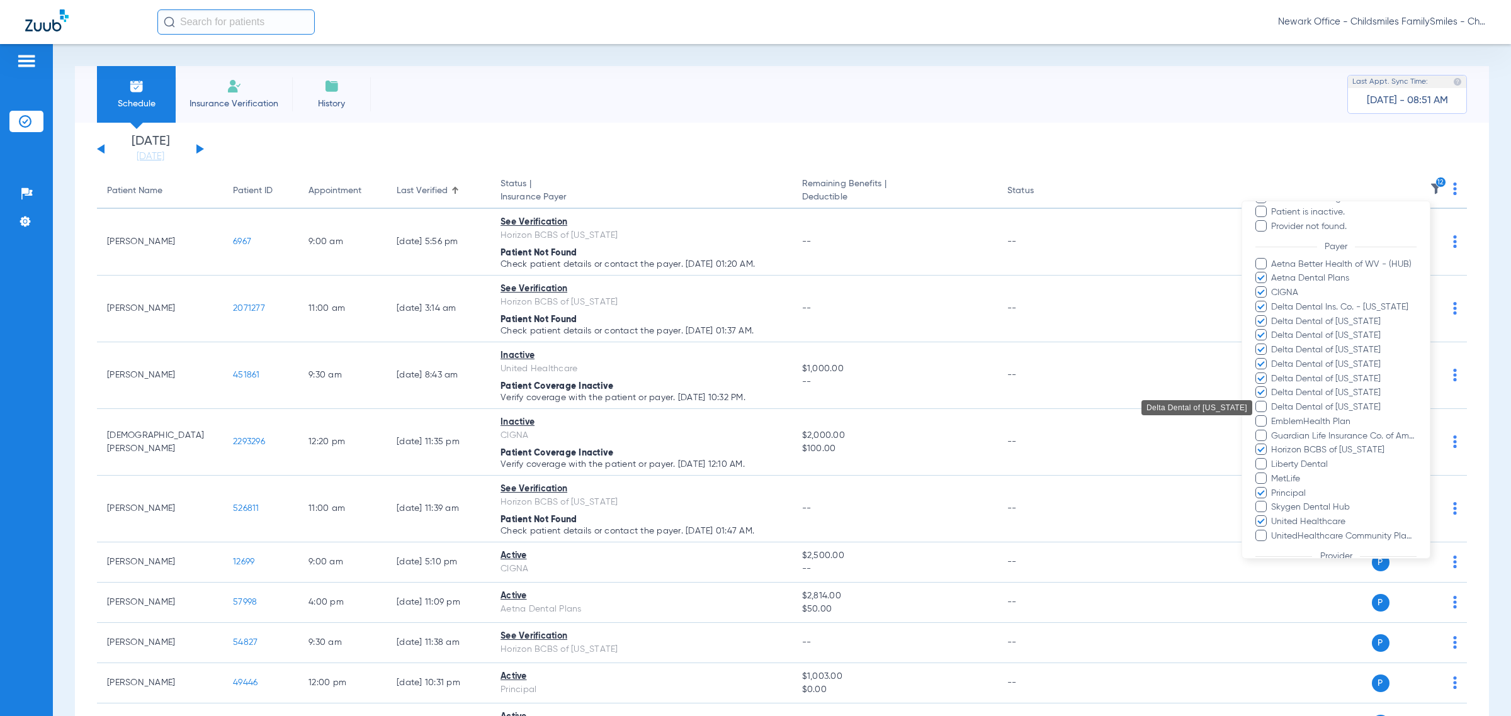
click at [655, 416] on input "Delta Dental of [US_STATE]" at bounding box center [1273, 416] width 0 height 0
click at [655, 422] on span "EmblemHealth Plan" at bounding box center [1343, 421] width 146 height 13
click at [655, 431] on input "EmblemHealth Plan" at bounding box center [1273, 431] width 0 height 0
click at [655, 434] on span "Guardian Life Insurance Co. of America" at bounding box center [1343, 436] width 146 height 13
click at [655, 445] on input "Guardian Life Insurance Co. of America" at bounding box center [1273, 445] width 0 height 0
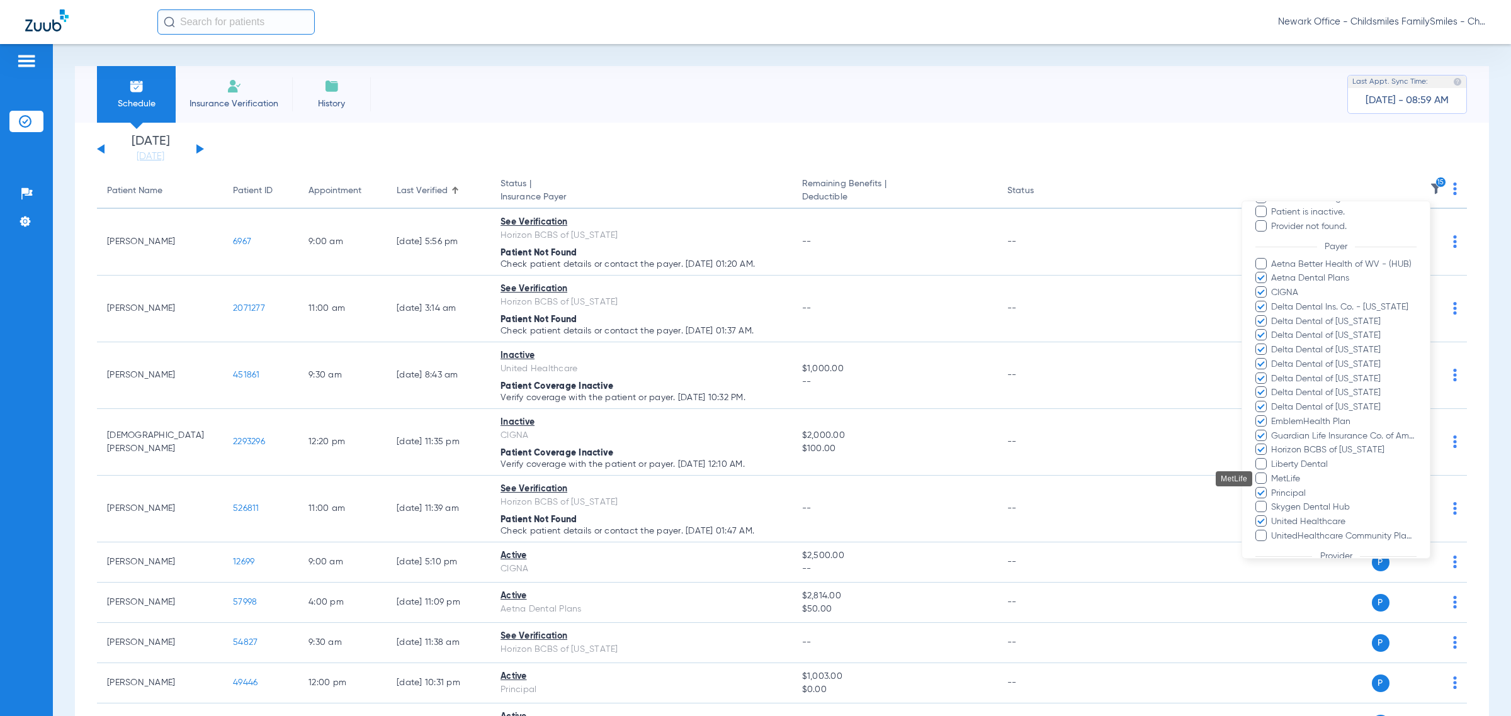
click at [655, 474] on span "MetLife" at bounding box center [1343, 479] width 146 height 13
click at [655, 488] on input "MetLife" at bounding box center [1273, 488] width 0 height 0
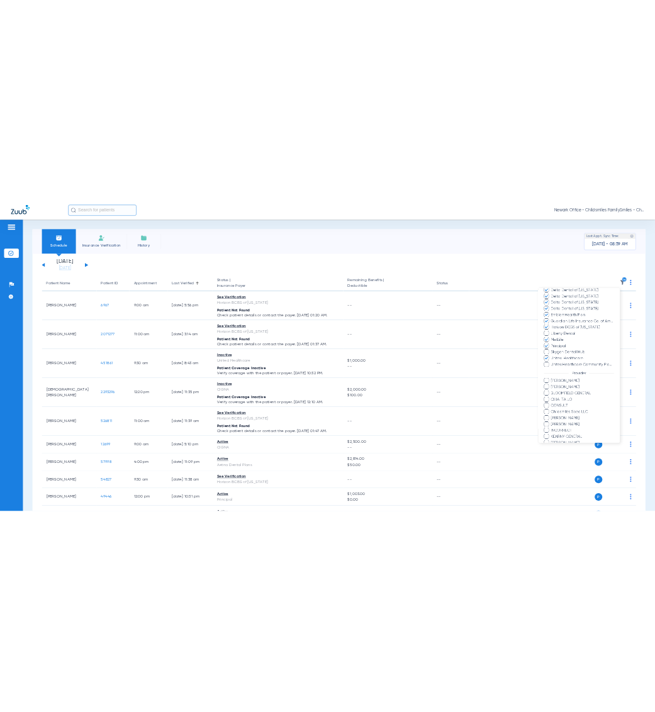
scroll to position [513, 0]
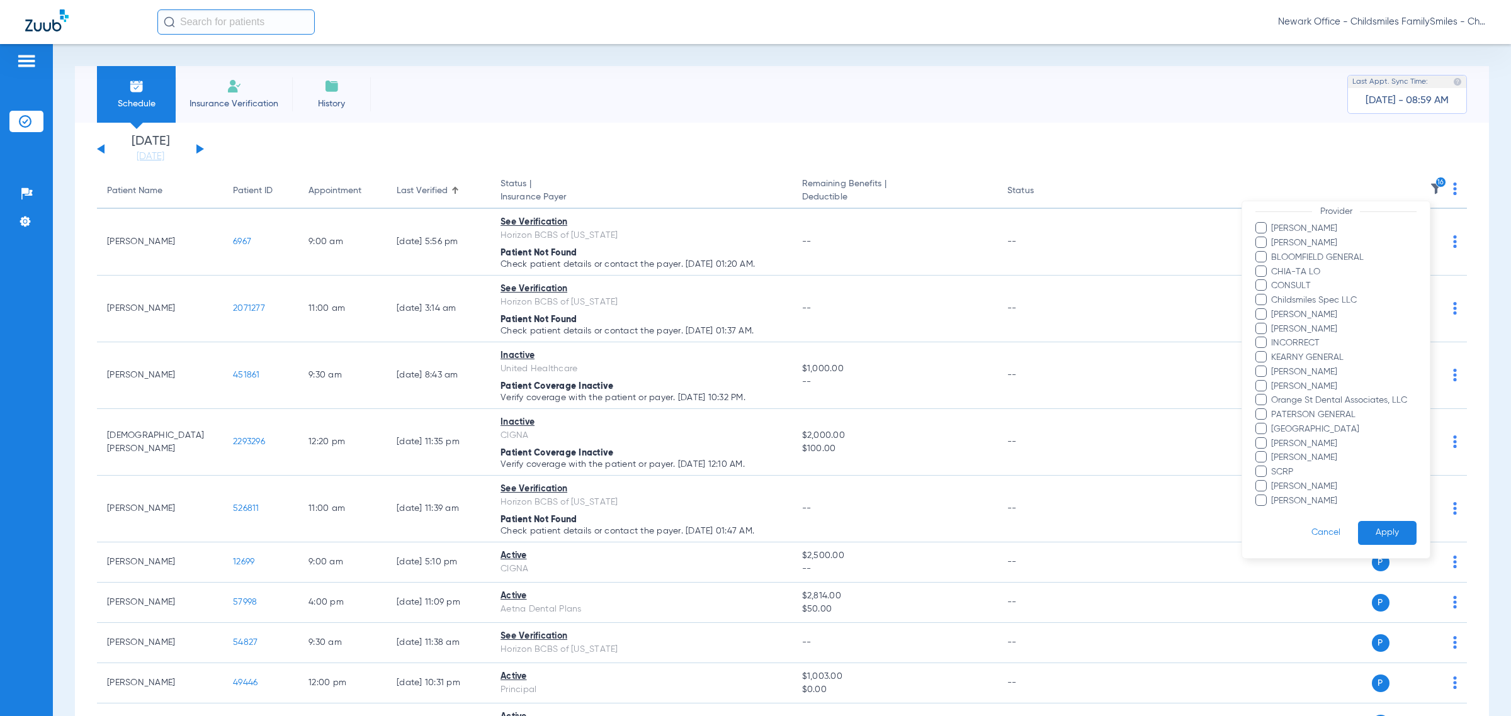
click at [655, 521] on button "Apply" at bounding box center [1387, 533] width 59 height 25
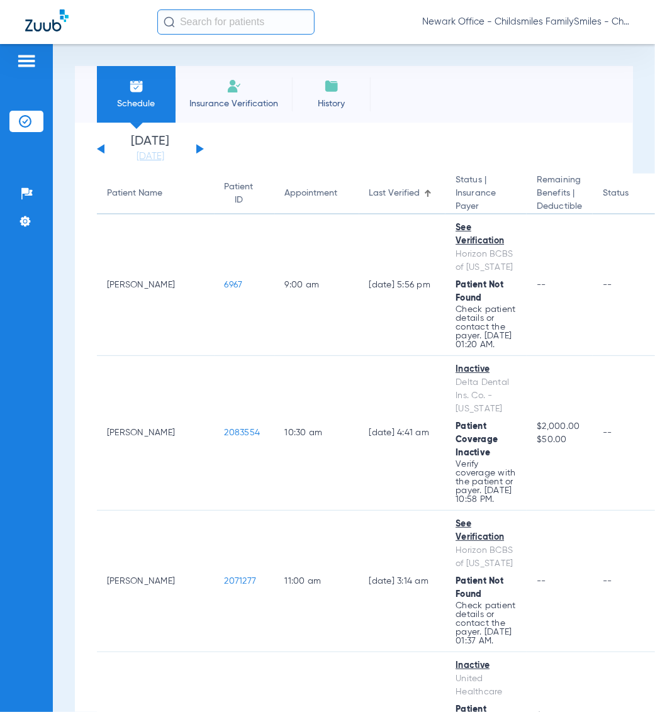
click at [215, 13] on input "text" at bounding box center [235, 21] width 157 height 25
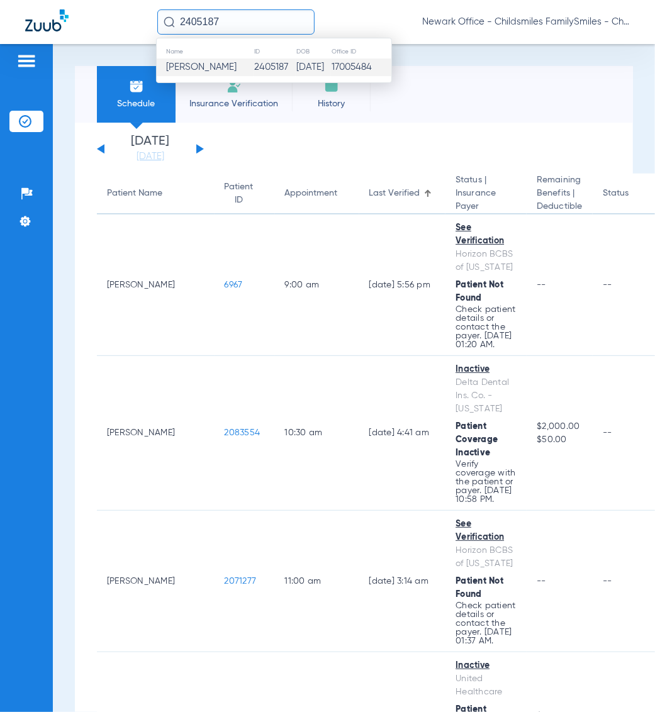
type input "2405187"
click at [254, 66] on td "2405187" at bounding box center [275, 68] width 42 height 18
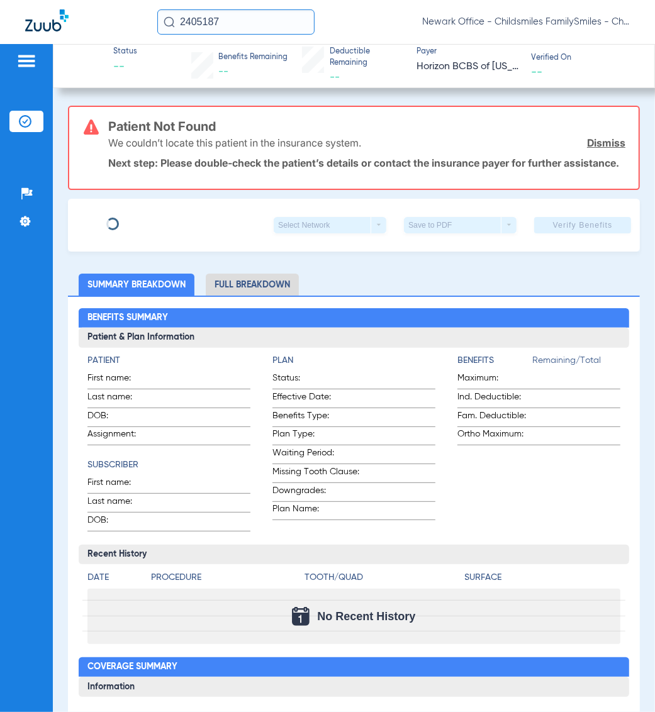
type input "[PERSON_NAME]"
type input "[DATE]"
type input "3HZN52675030"
type input "0859730004"
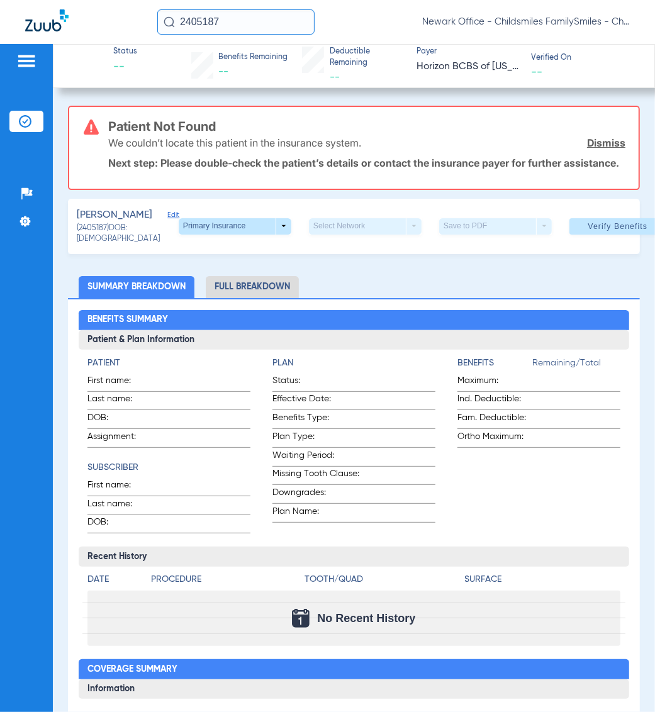
click at [167, 223] on span "Edit" at bounding box center [172, 217] width 11 height 12
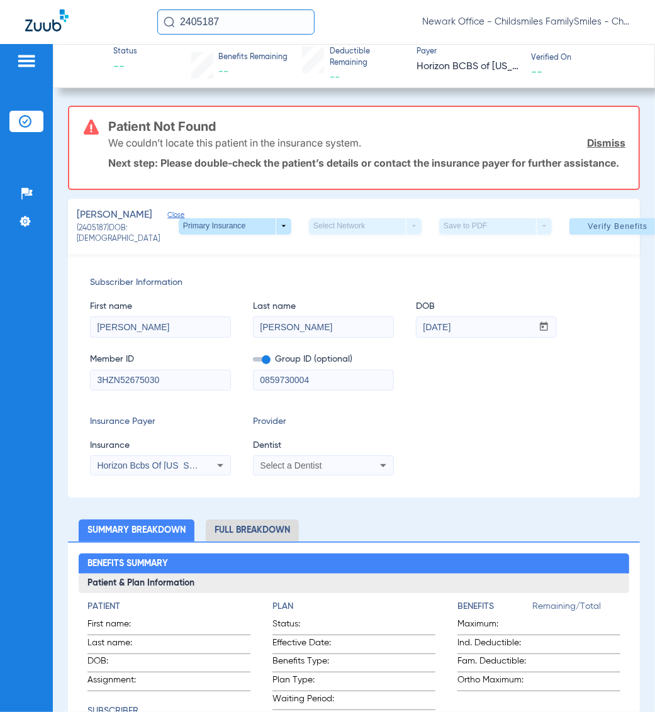
click at [347, 470] on div "Select a Dentist" at bounding box center [310, 465] width 101 height 9
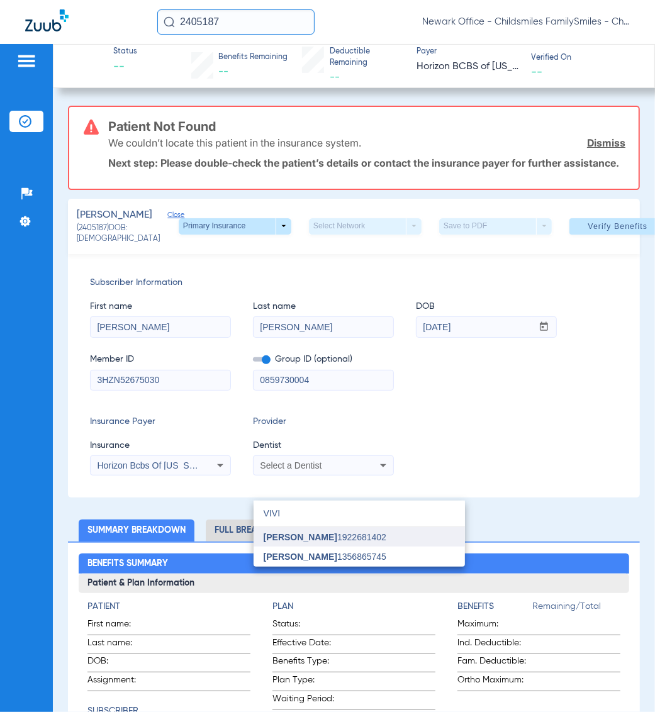
type input "VIVI"
click at [329, 545] on mat-option "[PERSON_NAME] 1922681402" at bounding box center [359, 537] width 211 height 20
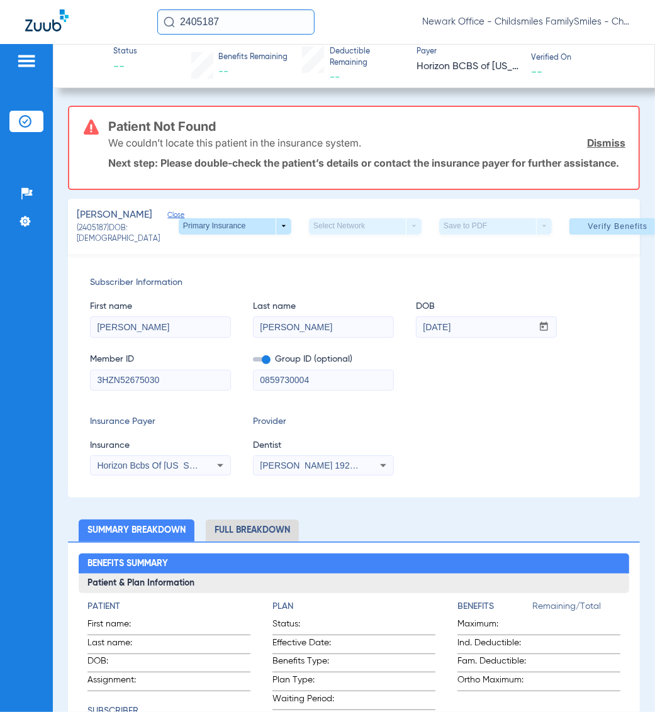
click at [319, 476] on app-form-autocomplete "Dentist [PERSON_NAME] 1922681402" at bounding box center [323, 457] width 141 height 37
click at [320, 471] on span "[PERSON_NAME] 1922681402" at bounding box center [322, 466] width 124 height 10
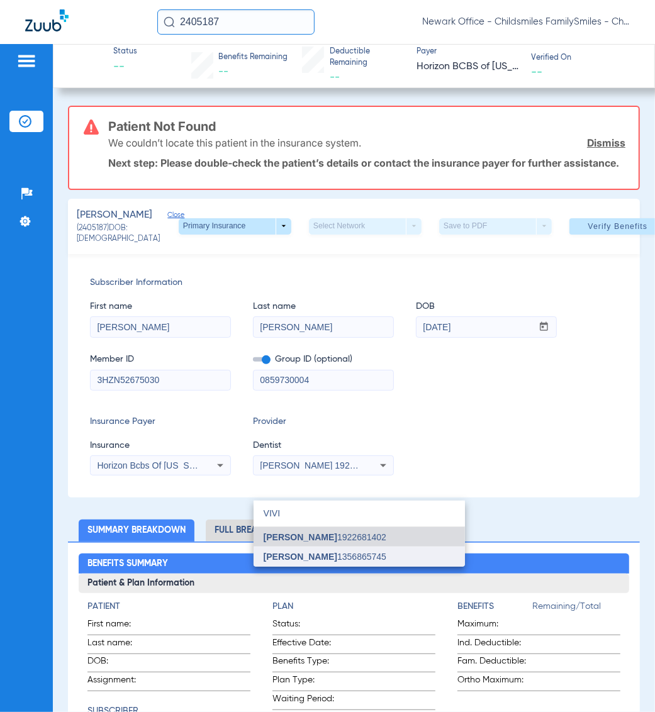
type input "VIVI"
click at [284, 558] on span "[PERSON_NAME]" at bounding box center [301, 557] width 74 height 10
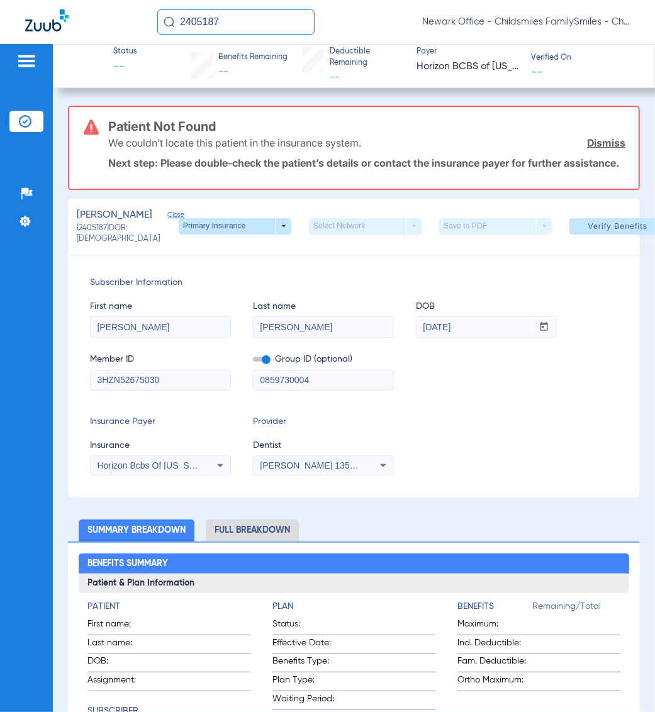
click at [319, 391] on input "0859730004" at bounding box center [324, 381] width 140 height 20
drag, startPoint x: 261, startPoint y: 416, endPoint x: 183, endPoint y: 422, distance: 78.3
click at [183, 422] on div "Subscriber Information First name [PERSON_NAME] Last name [PERSON_NAME] mm / dd…" at bounding box center [354, 376] width 572 height 244
paste input "-"
type input "085973-0004"
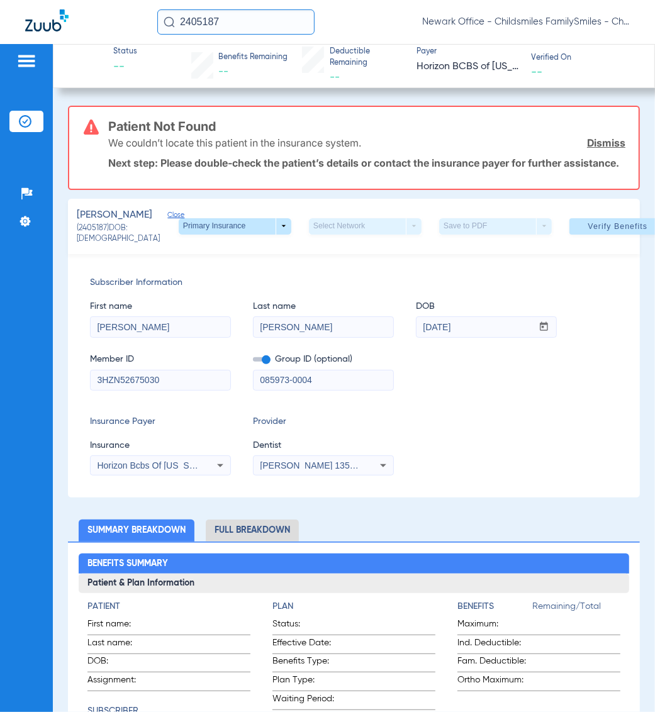
drag, startPoint x: 188, startPoint y: 410, endPoint x: -70, endPoint y: 412, distance: 258.1
click at [0, 412] on html "2405187 Newark Office - Childsmiles FamilySmiles - ChildSmiles [GEOGRAPHIC_DATA…" at bounding box center [327, 356] width 655 height 712
drag, startPoint x: 318, startPoint y: 356, endPoint x: 53, endPoint y: 349, distance: 265.1
paste input "[PERSON_NAME]"
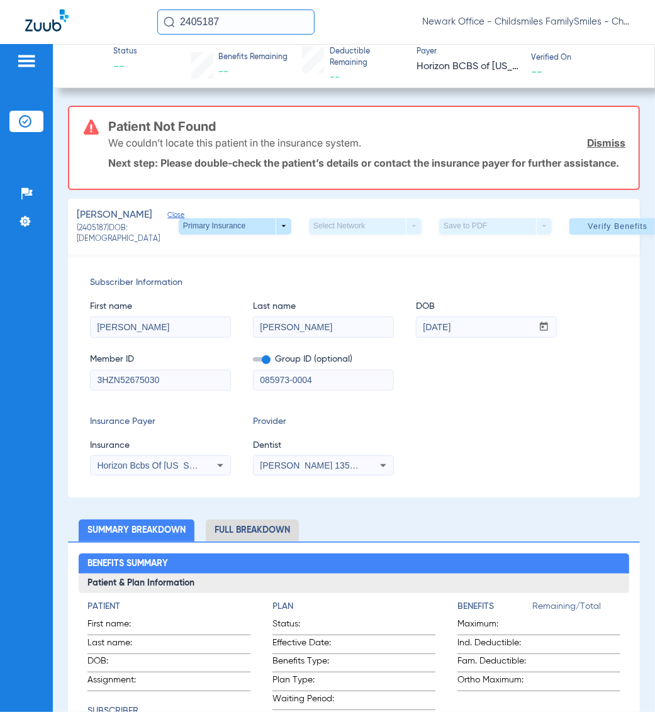
type input "[PERSON_NAME]"
click at [171, 372] on div "Member ID 3HZN52675030" at bounding box center [160, 366] width 141 height 48
click at [173, 338] on div "[PERSON_NAME]" at bounding box center [160, 327] width 141 height 21
drag, startPoint x: 174, startPoint y: 358, endPoint x: -3, endPoint y: 362, distance: 177.5
click at [0, 362] on html "2405187 Newark Office - Childsmiles FamilySmiles - ChildSmiles [GEOGRAPHIC_DATA…" at bounding box center [327, 356] width 655 height 712
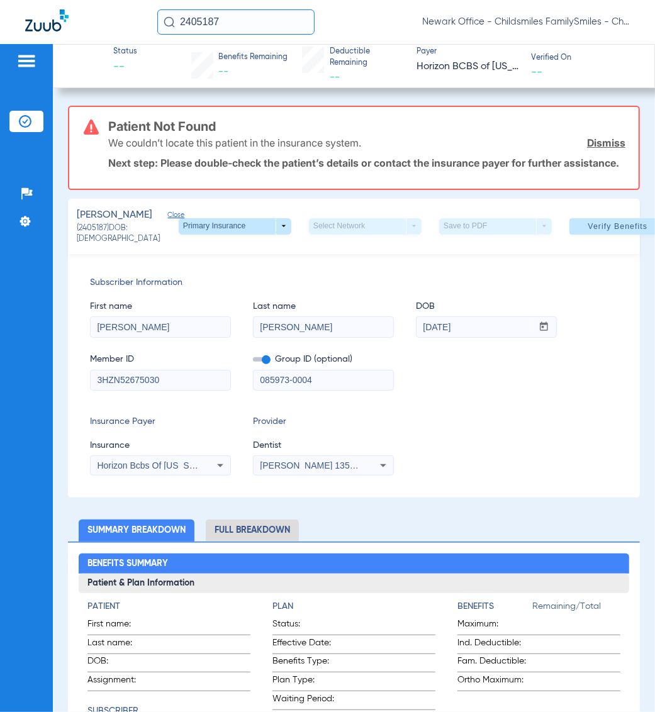
paste input
type input "LUAN"
click at [575, 238] on span at bounding box center [618, 226] width 97 height 30
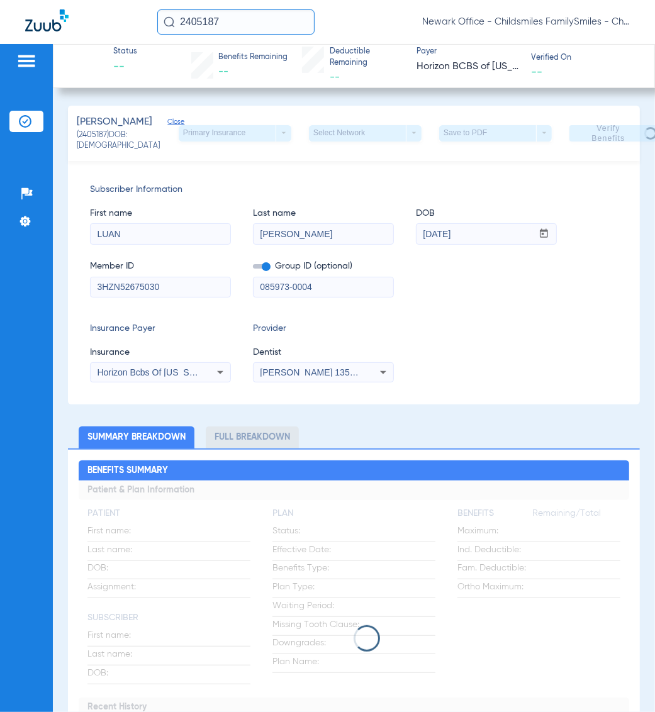
click at [205, 244] on input "LUAN" at bounding box center [161, 234] width 140 height 20
click at [329, 244] on input "[PERSON_NAME]" at bounding box center [324, 234] width 140 height 20
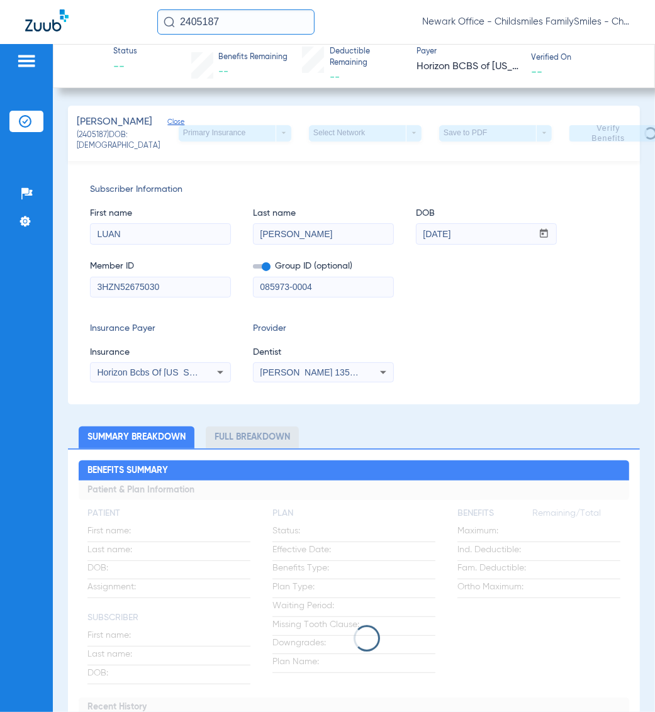
click at [488, 376] on div "Insurance Payer Insurance Horizon Bcbs Of [US_STATE] Provider Dentist [PERSON_N…" at bounding box center [354, 352] width 528 height 60
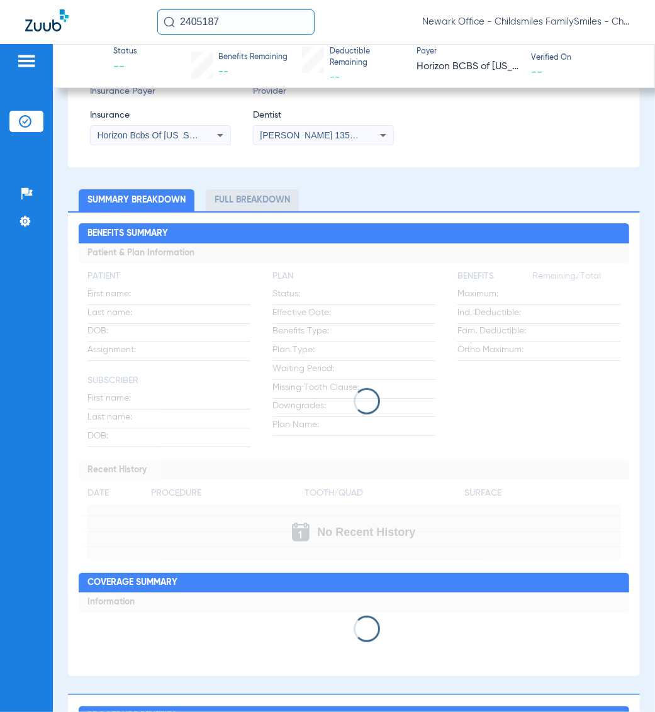
scroll to position [236, 0]
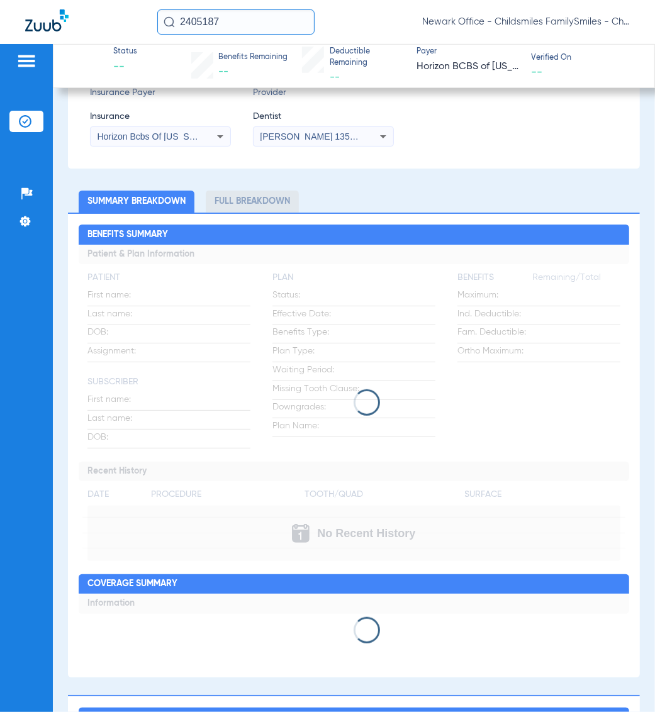
click at [479, 353] on app-loading-indicator at bounding box center [354, 403] width 550 height 317
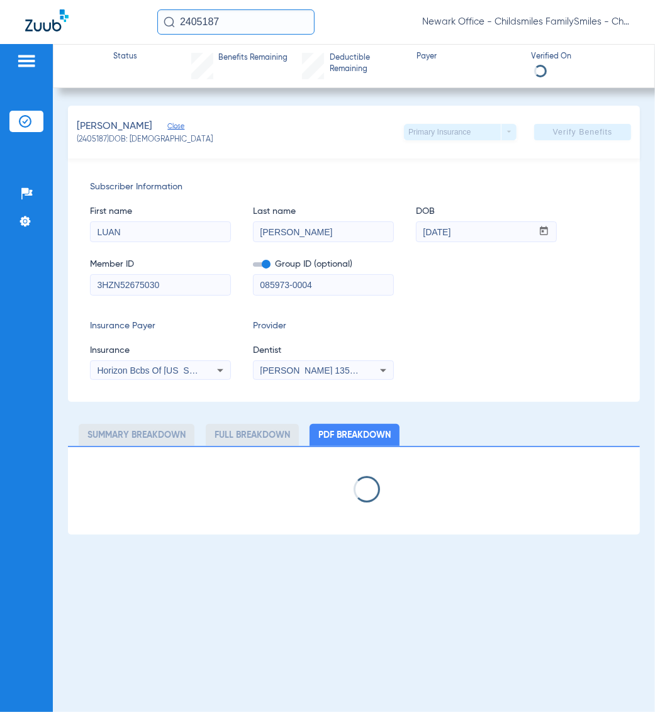
scroll to position [0, 0]
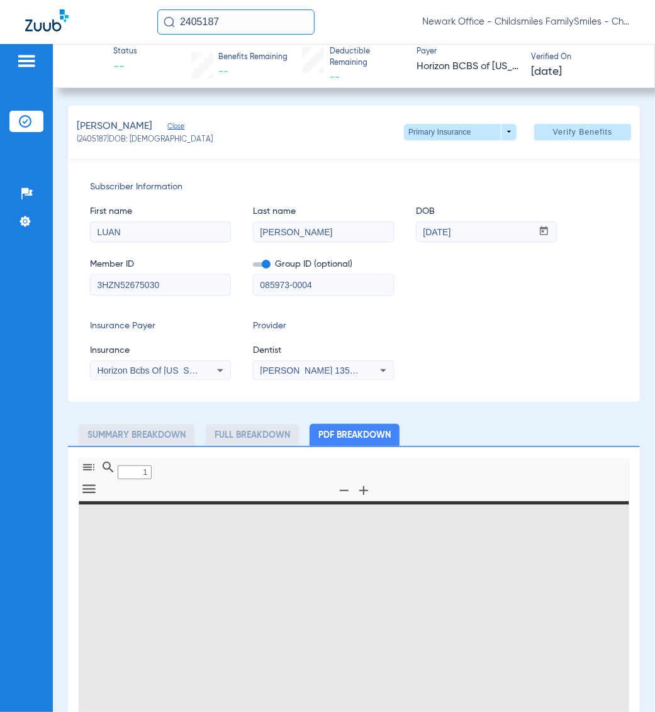
type input "0"
select select "page-width"
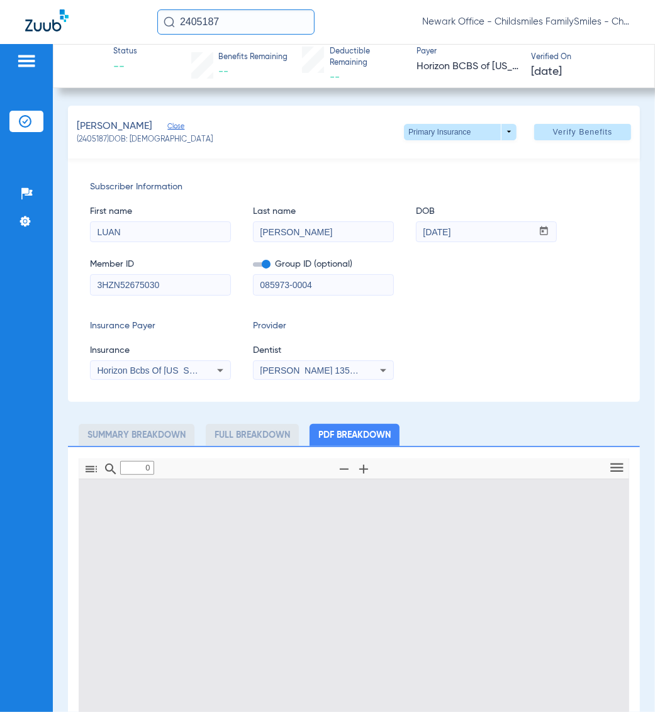
type input "1"
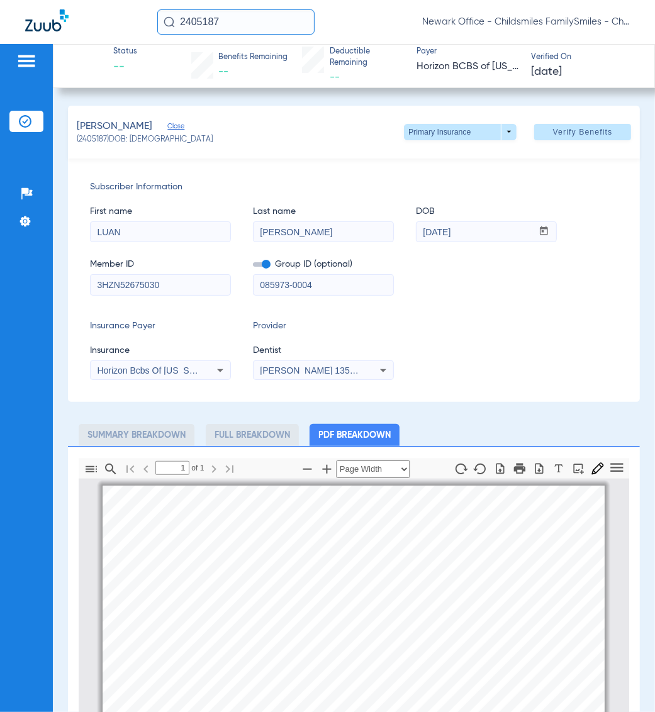
scroll to position [6, 0]
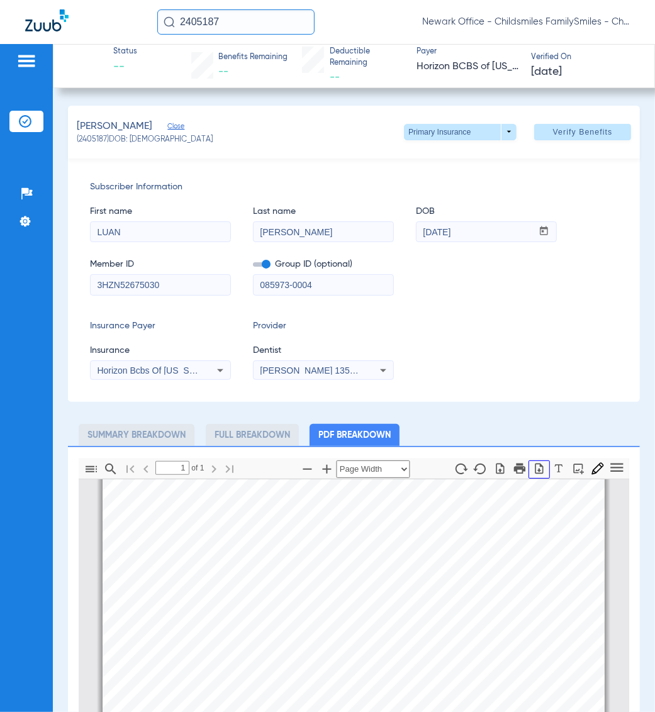
click at [535, 466] on icon "button" at bounding box center [539, 468] width 8 height 11
click at [231, 29] on input "2405187" at bounding box center [235, 21] width 157 height 25
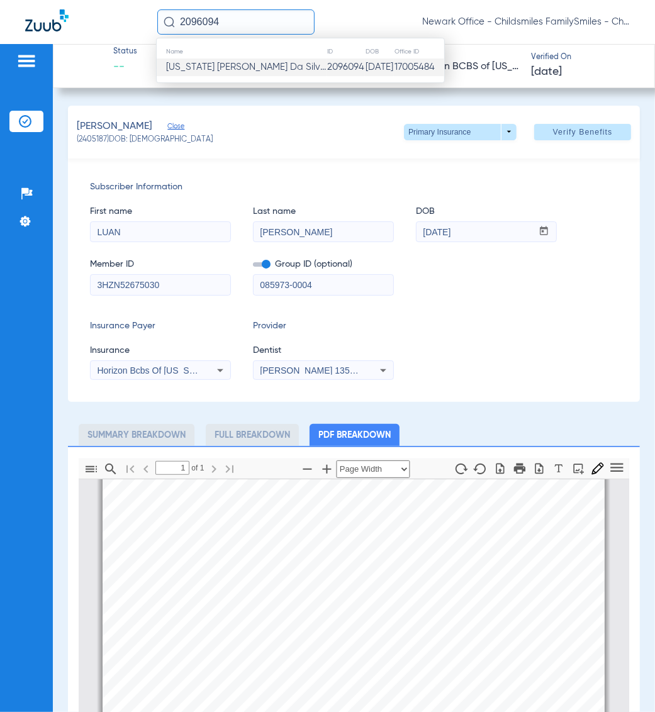
type input "2096094"
click at [247, 67] on span "[US_STATE] [PERSON_NAME] Da Silv..." at bounding box center [246, 66] width 160 height 9
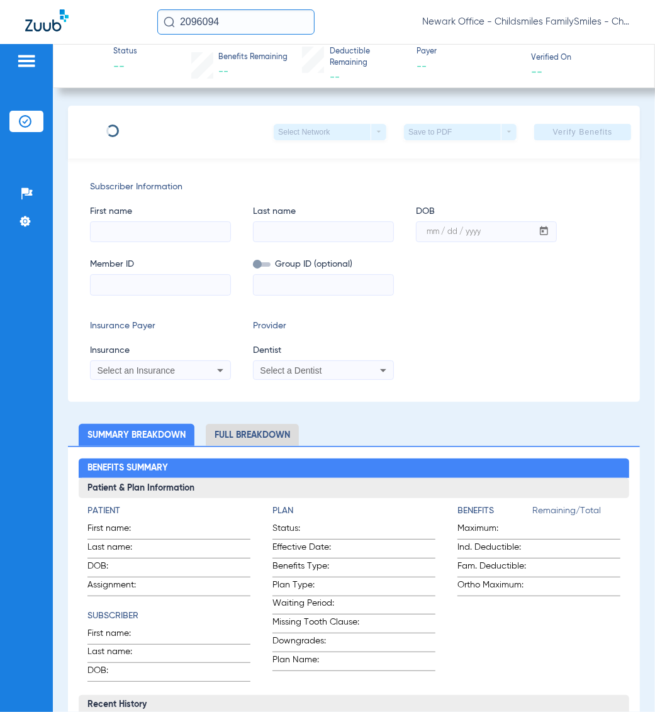
type input "[US_STATE]"
type input "[PERSON_NAME] [PERSON_NAME]"
type input "[DATE]"
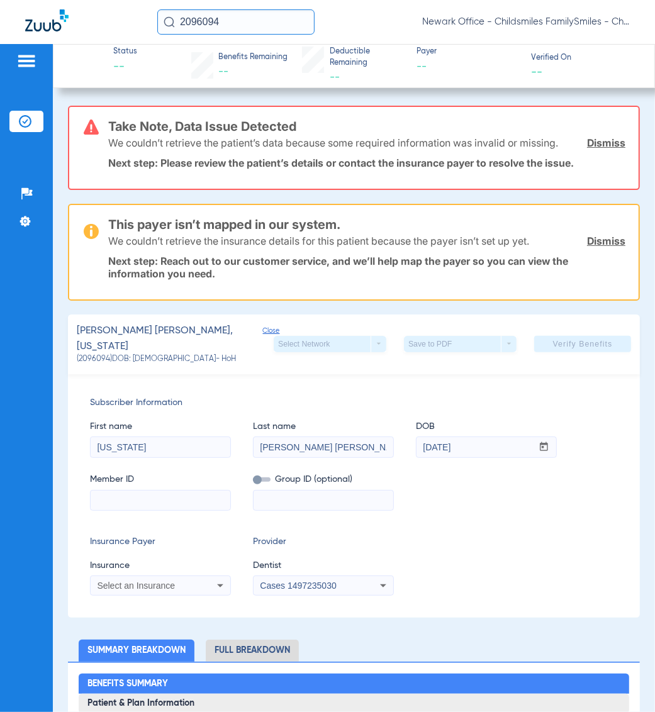
click at [150, 495] on input at bounding box center [161, 501] width 140 height 20
paste input "3HZN55681710"
type input "3HZN55681710"
click at [334, 491] on input at bounding box center [324, 501] width 140 height 20
paste input "01-NG0001"
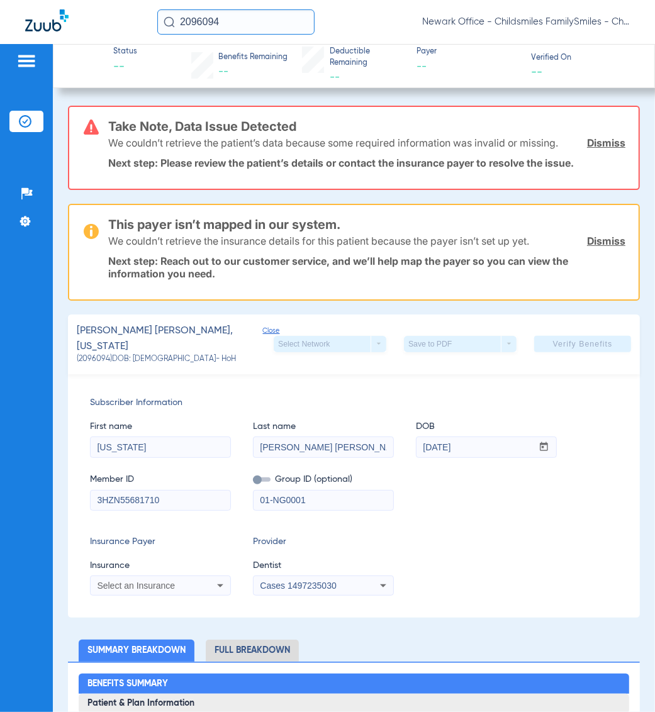
click at [259, 478] on span at bounding box center [262, 480] width 18 height 4
click at [253, 482] on input "checkbox" at bounding box center [253, 482] width 0 height 0
click at [330, 502] on div "01-NG0001" at bounding box center [323, 500] width 141 height 21
click at [340, 494] on input "01-NG0001" at bounding box center [324, 501] width 140 height 20
type input "01-NG0001"
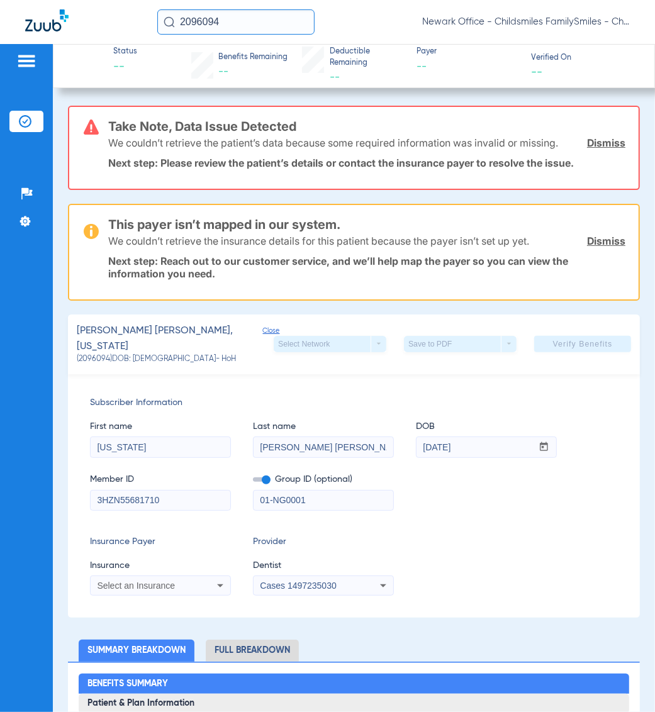
click at [140, 578] on div "Select an Insurance" at bounding box center [161, 585] width 140 height 15
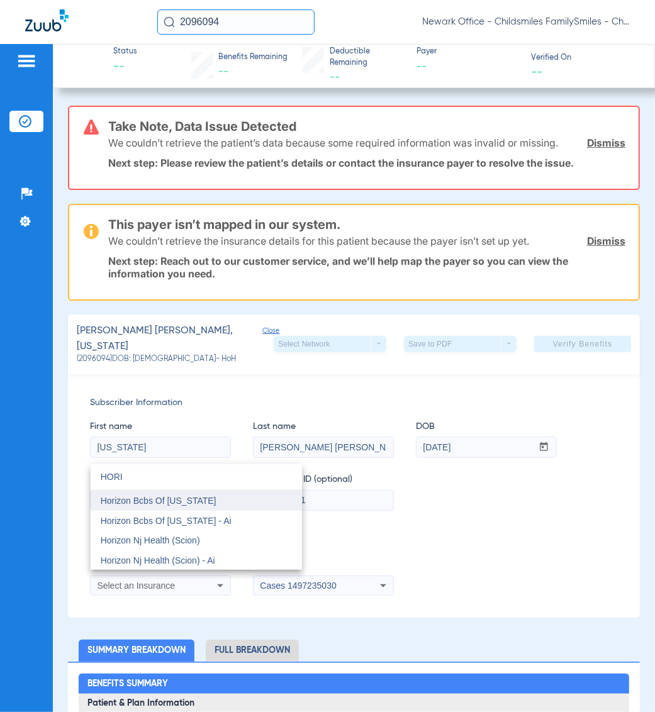
type input "HORI"
click at [224, 501] on mat-option "Horizon Bcbs Of [US_STATE]" at bounding box center [196, 501] width 211 height 20
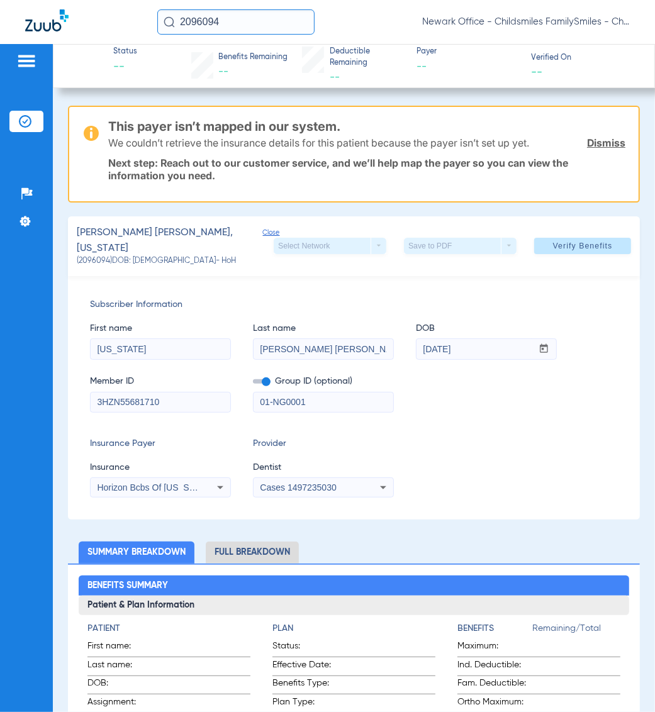
click at [300, 483] on span "Cases 1497235030" at bounding box center [298, 488] width 76 height 10
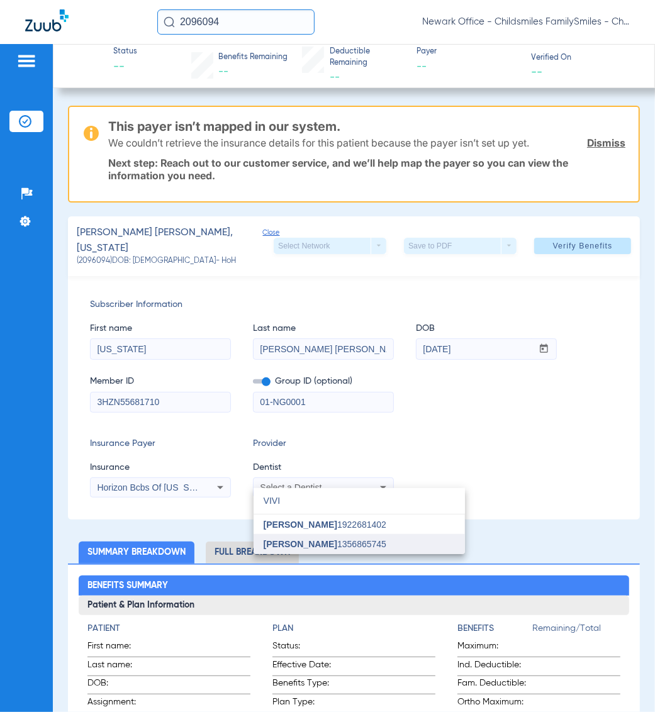
type input "VIVI"
click at [329, 543] on span "[PERSON_NAME] 1356865745" at bounding box center [325, 544] width 123 height 9
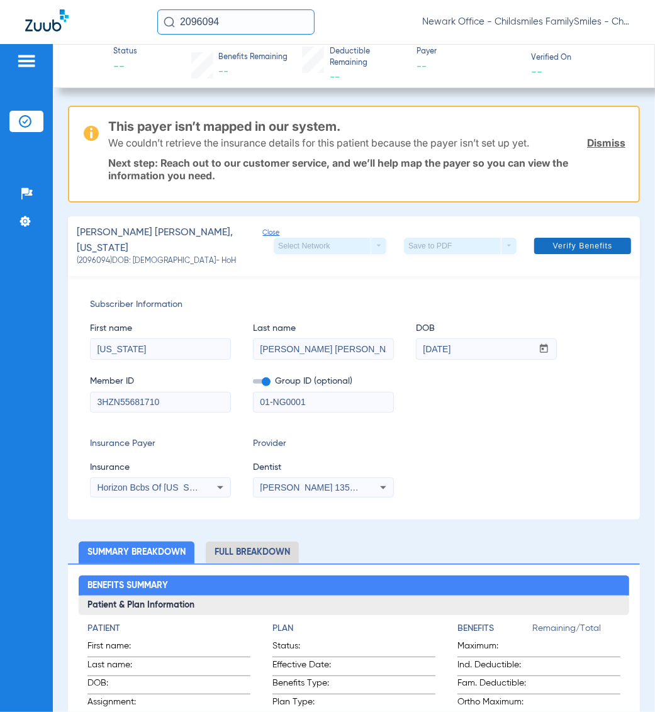
click at [599, 241] on span "Verify Benefits" at bounding box center [583, 246] width 60 height 10
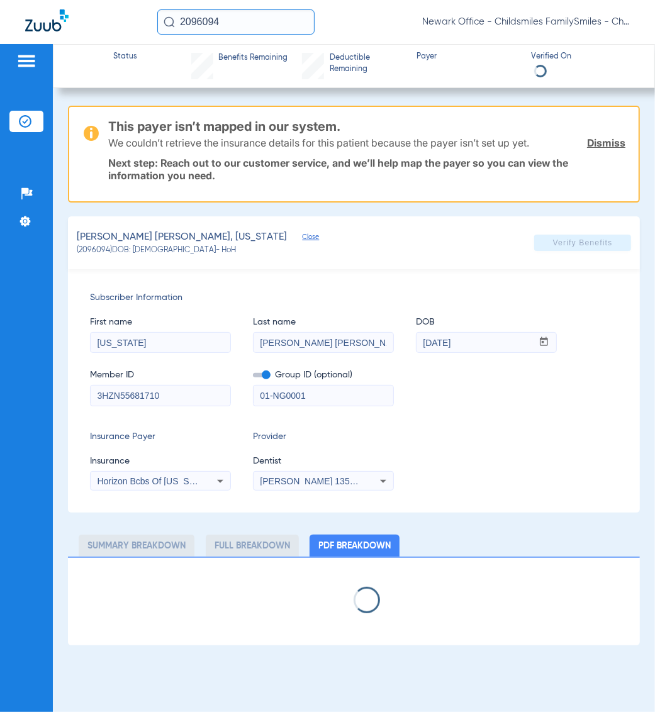
select select "page-width"
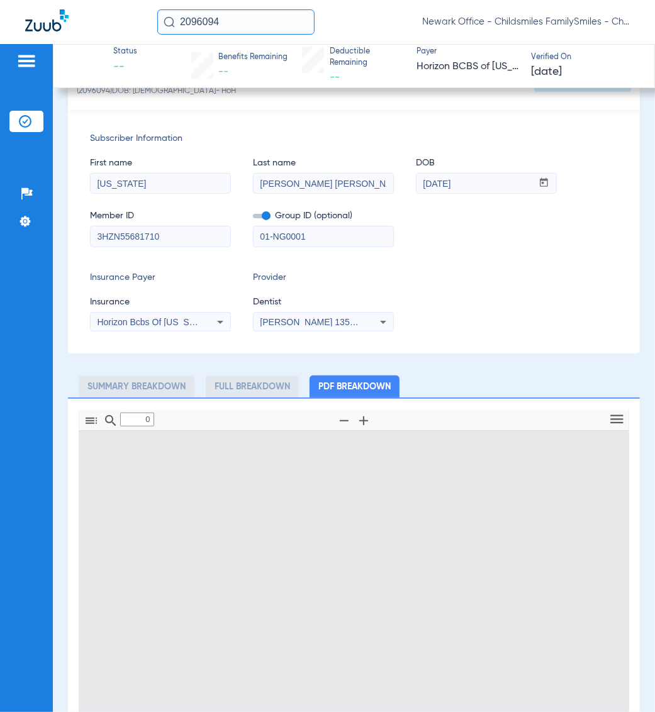
type input "1"
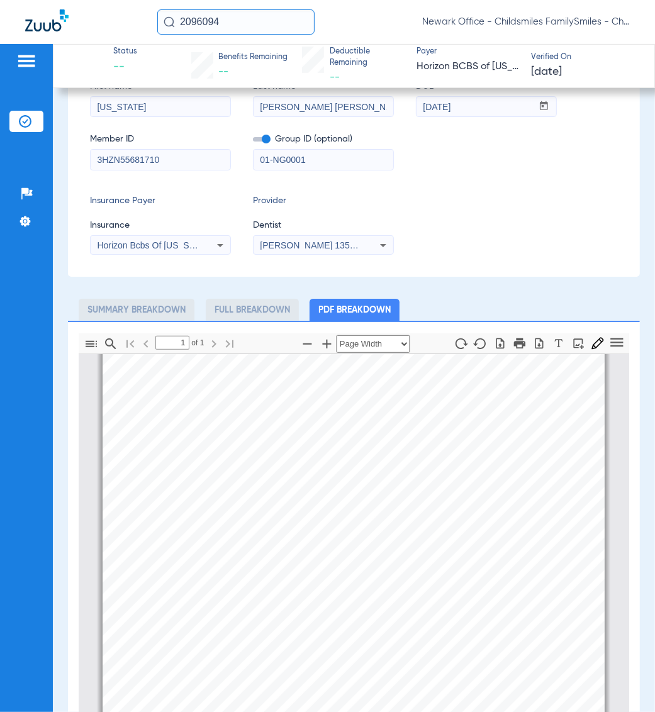
scroll to position [315, 0]
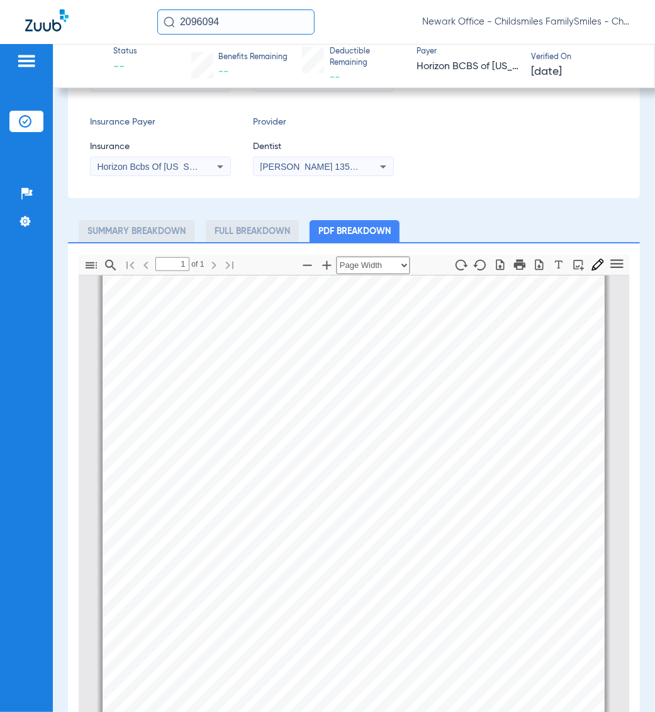
click at [549, 174] on div "Insurance Payer Insurance Horizon Bcbs Of [US_STATE] Provider Dentist [PERSON_N…" at bounding box center [354, 146] width 528 height 60
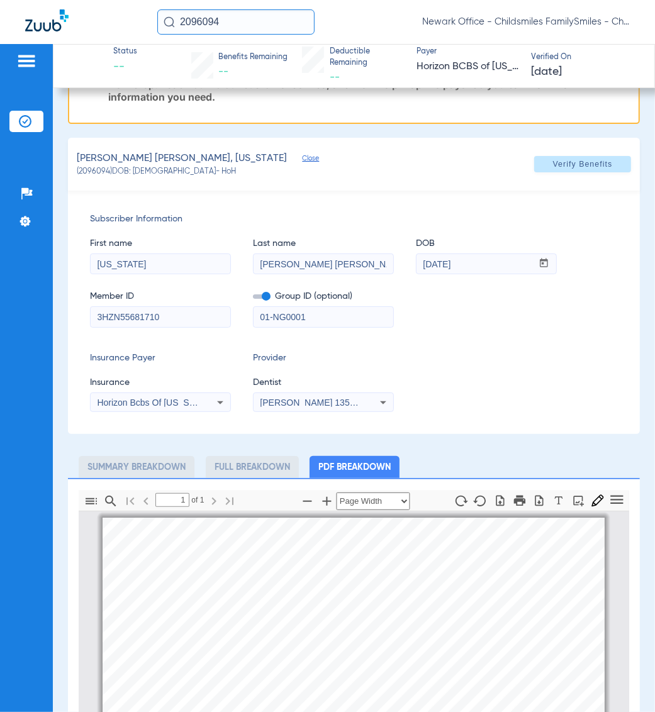
scroll to position [0, 0]
